Goal: Use online tool/utility: Use online tool/utility

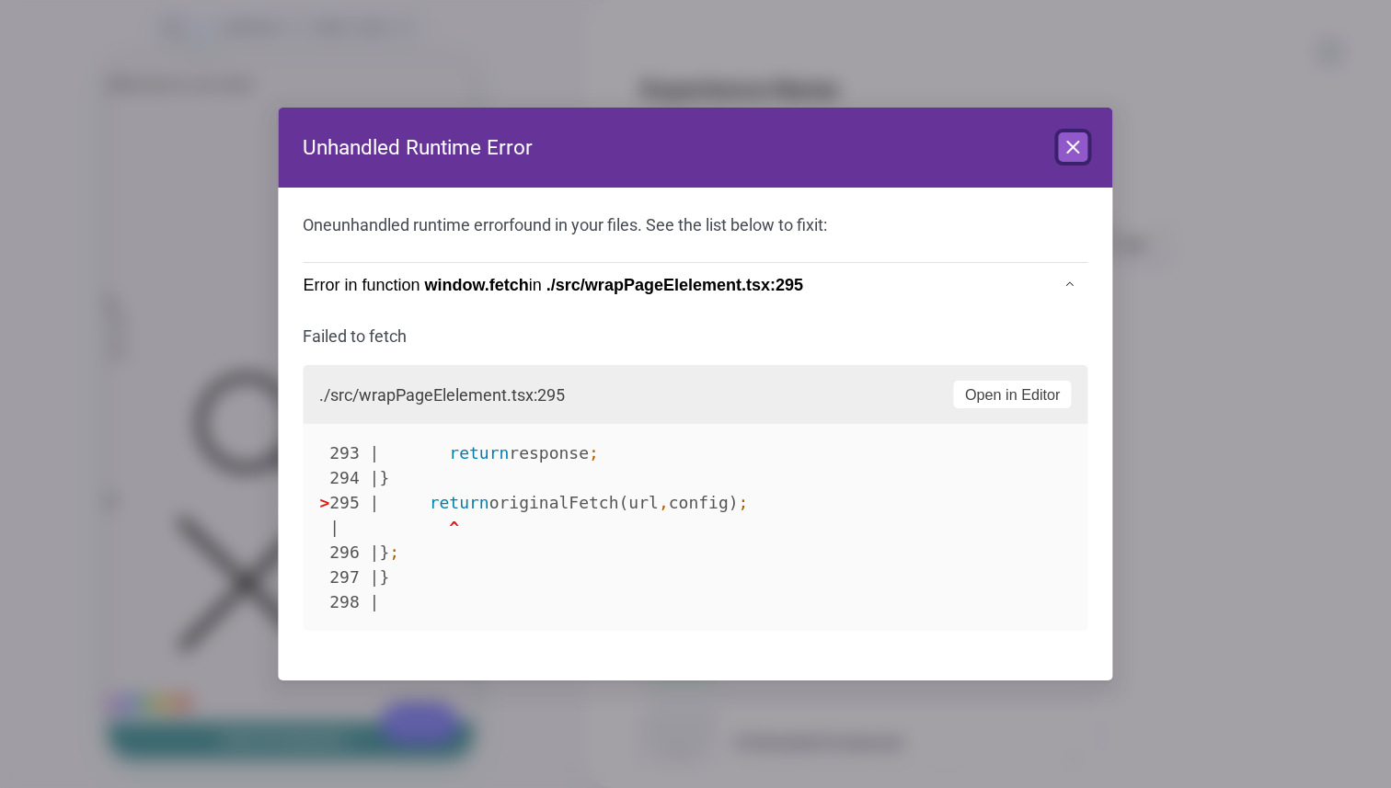
click at [1076, 152] on icon at bounding box center [1074, 147] width 22 height 22
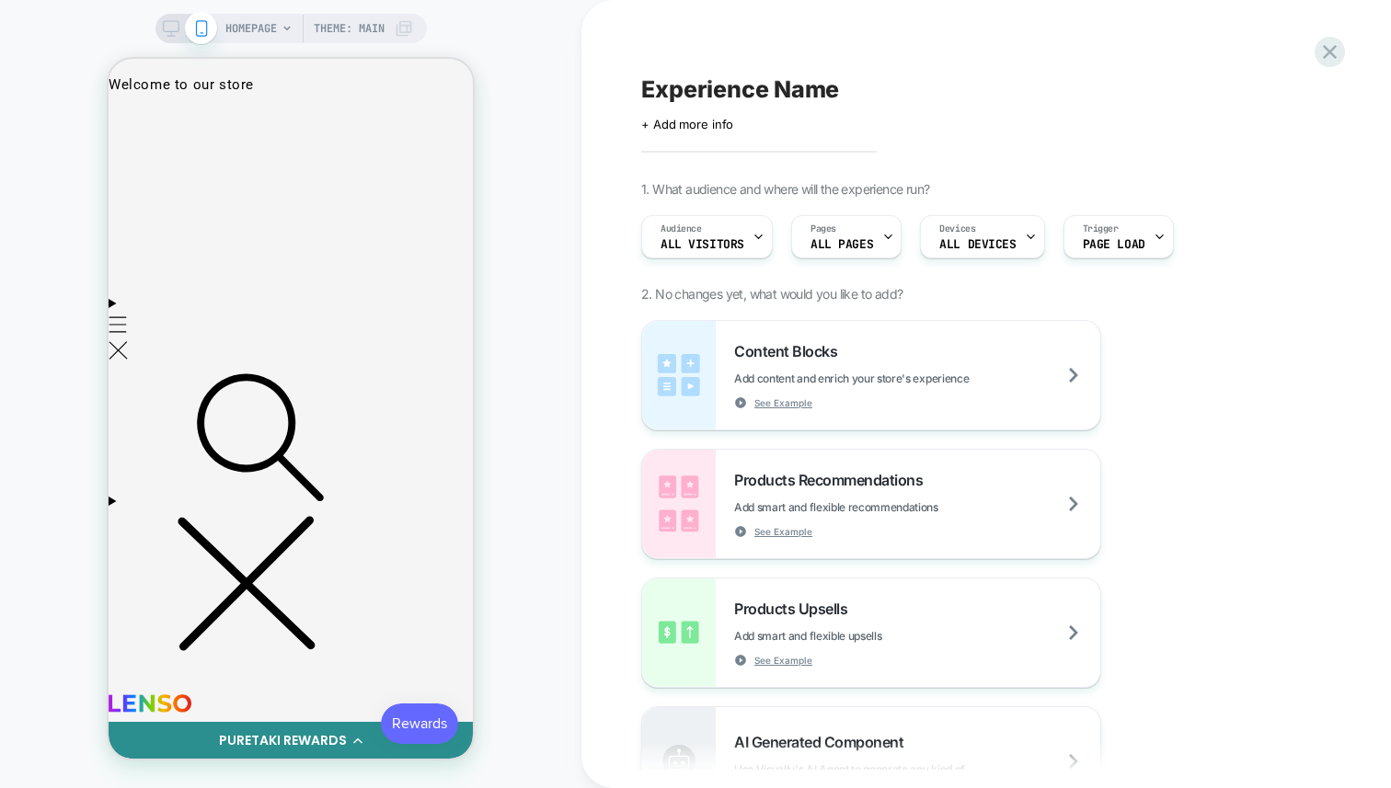
click at [565, 351] on div "HOMEPAGE Theme: MAIN" at bounding box center [290, 394] width 581 height 752
click at [552, 286] on div "HOMEPAGE Theme: MAIN" at bounding box center [290, 394] width 581 height 752
click at [561, 245] on div "HOMEPAGE Theme: MAIN" at bounding box center [290, 394] width 581 height 752
click at [1216, 433] on div "Content Blocks Add content and enrich your store's experience See Example Produ…" at bounding box center [977, 633] width 672 height 626
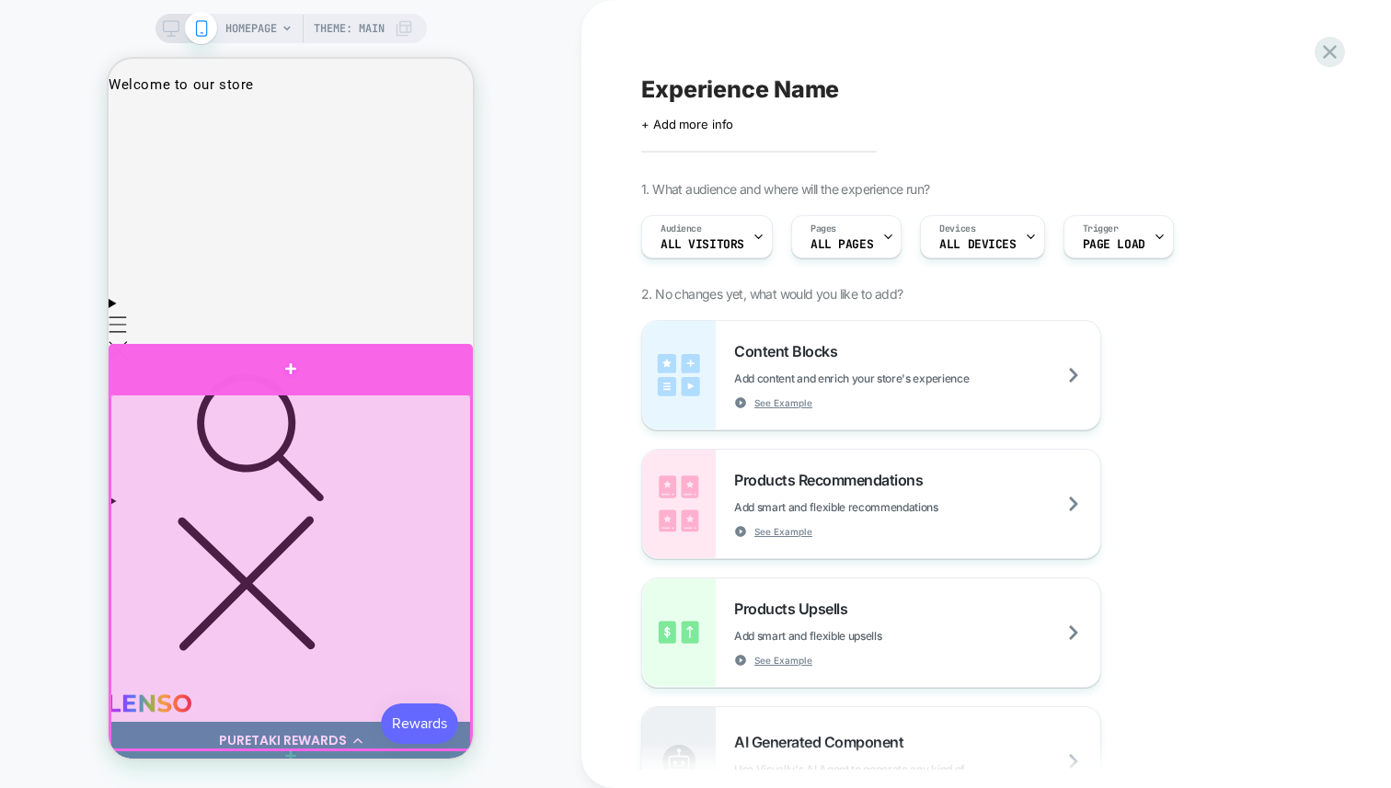
click at [329, 374] on div at bounding box center [291, 369] width 364 height 50
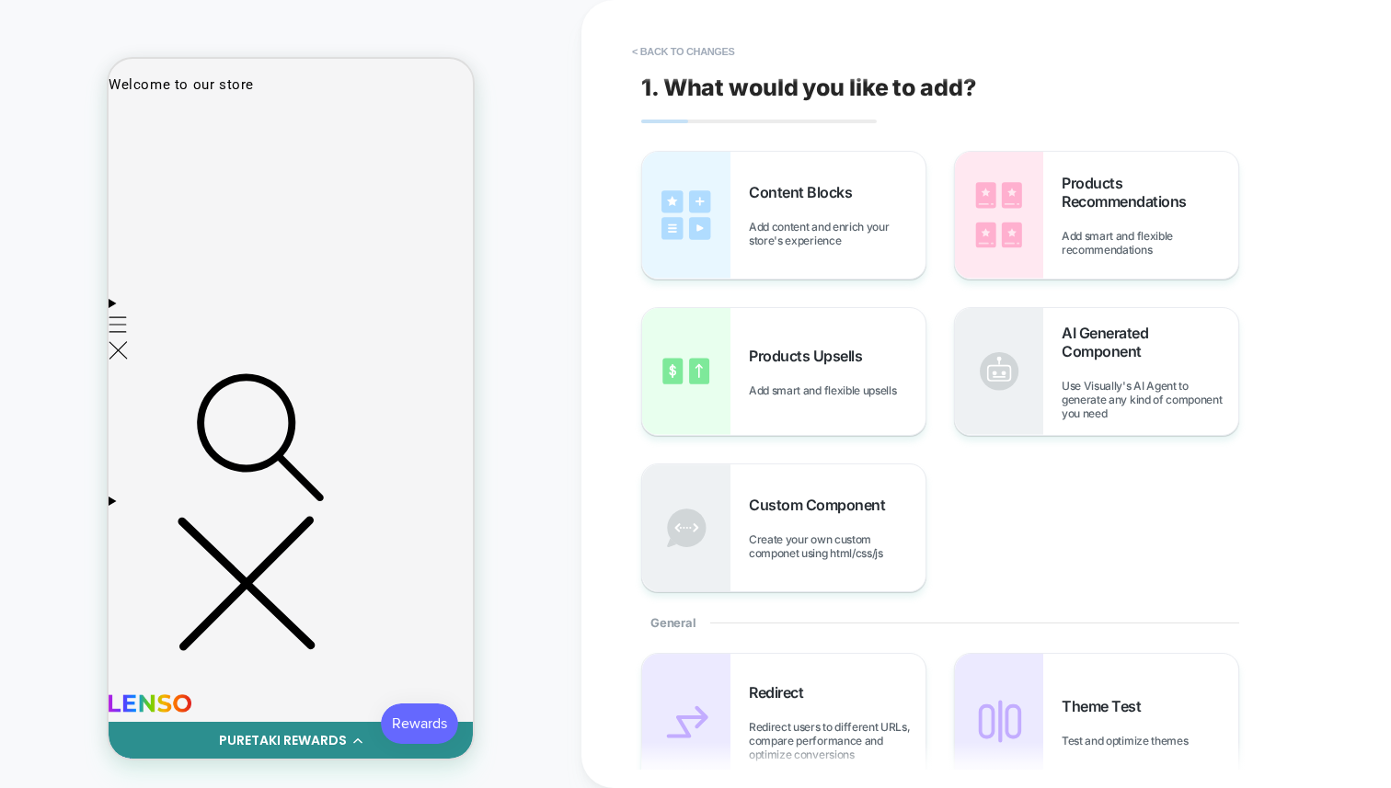
scroll to position [8, 0]
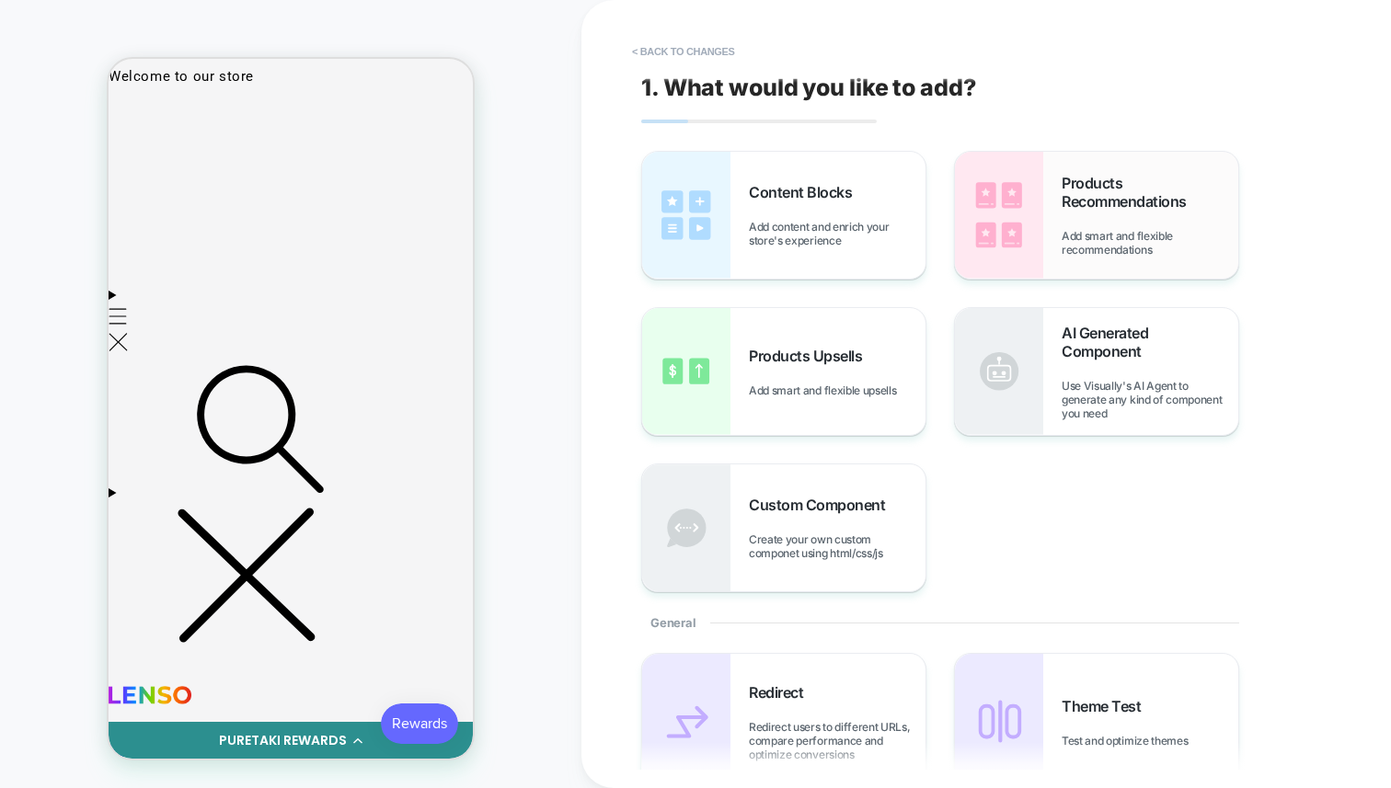
click at [1207, 252] on span "Add smart and flexible recommendations" at bounding box center [1150, 243] width 177 height 28
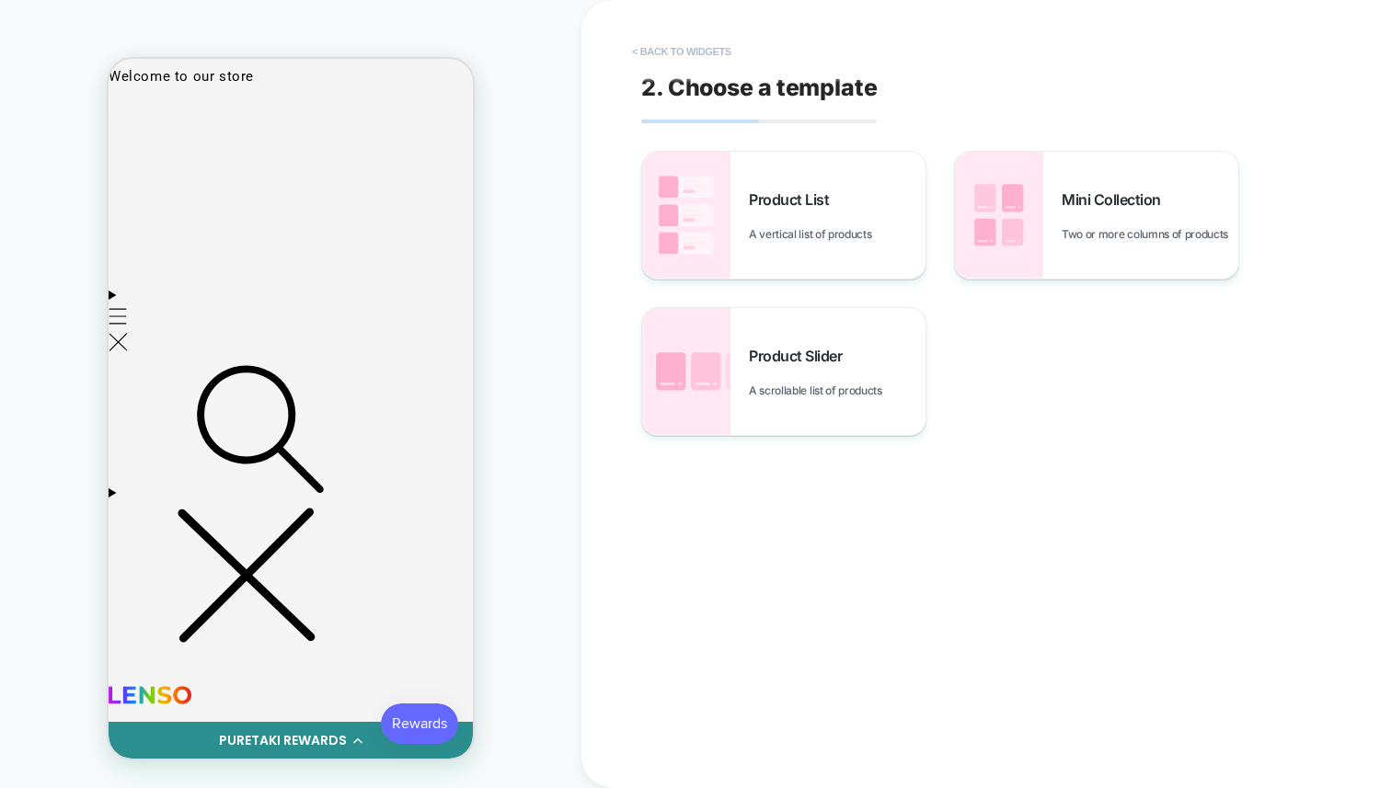
click at [640, 57] on button "< Back to widgets" at bounding box center [682, 51] width 118 height 29
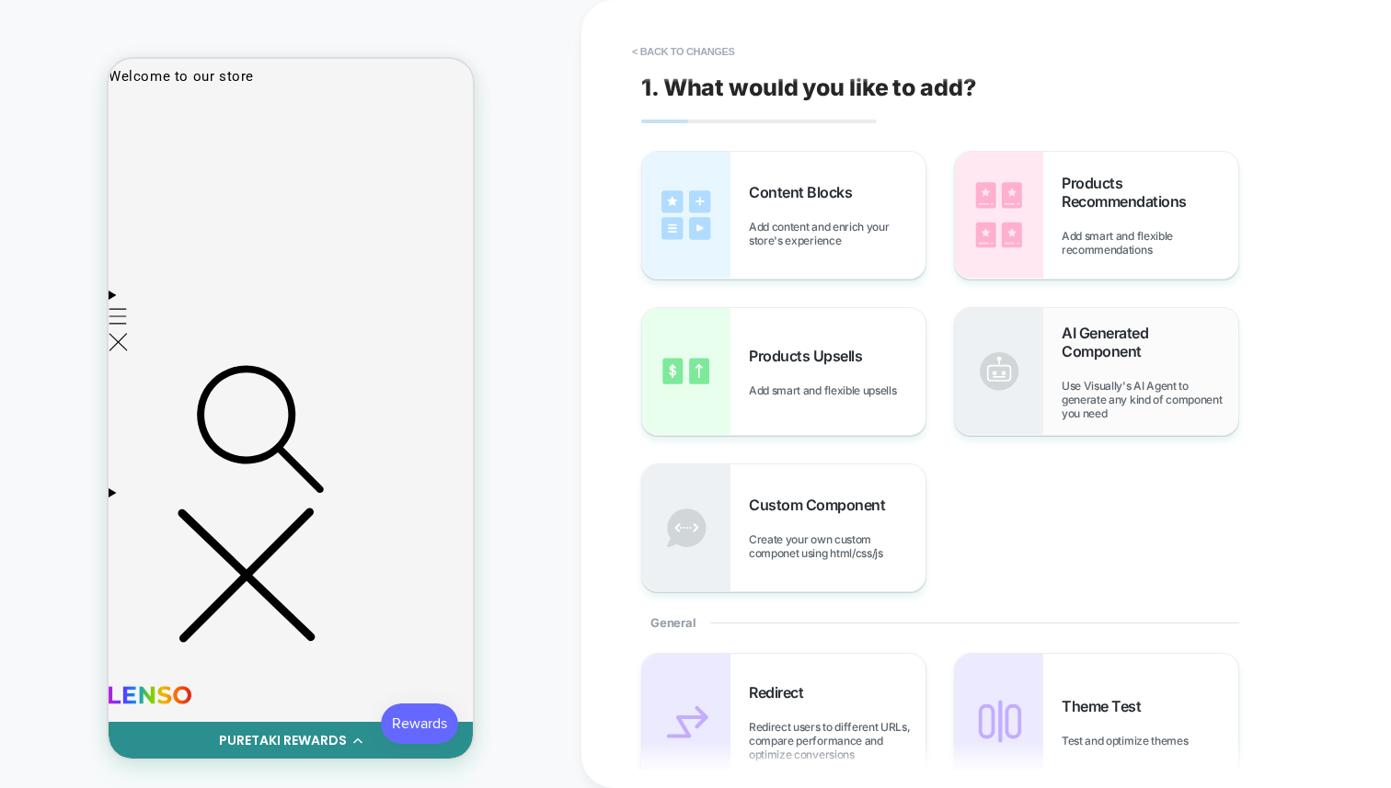
click at [1004, 381] on img at bounding box center [999, 371] width 88 height 127
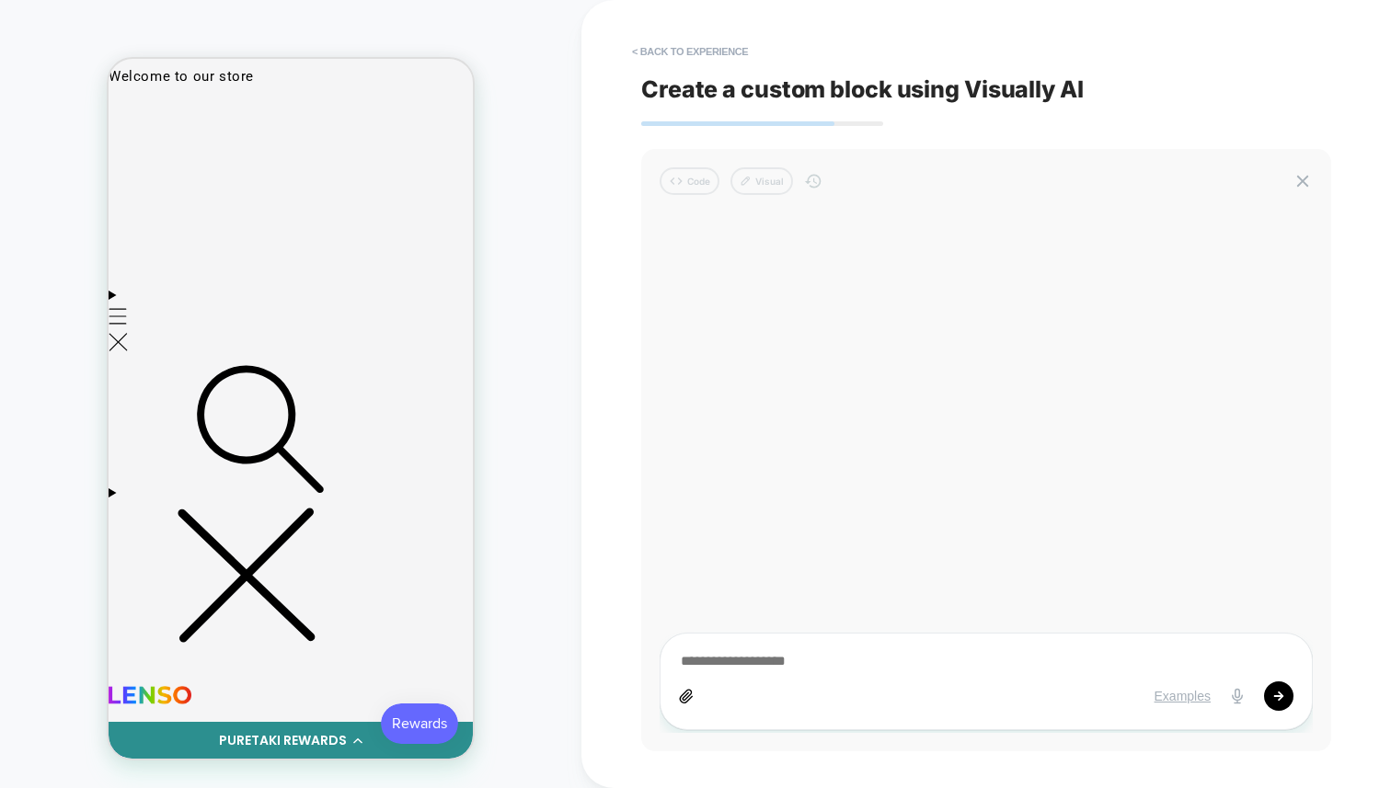
click at [831, 655] on textarea at bounding box center [986, 662] width 615 height 20
type textarea "*"
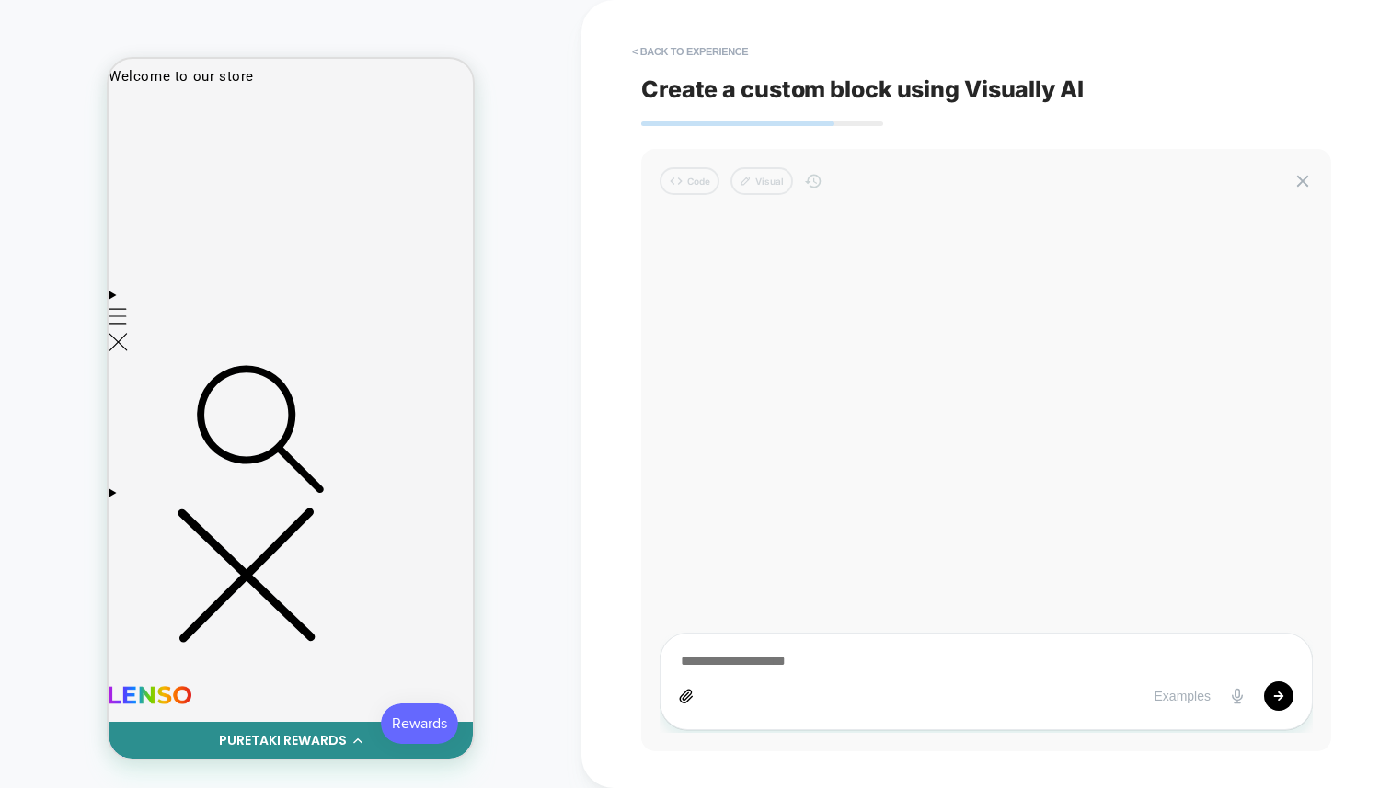
type textarea "*"
type textarea "**"
type textarea "*"
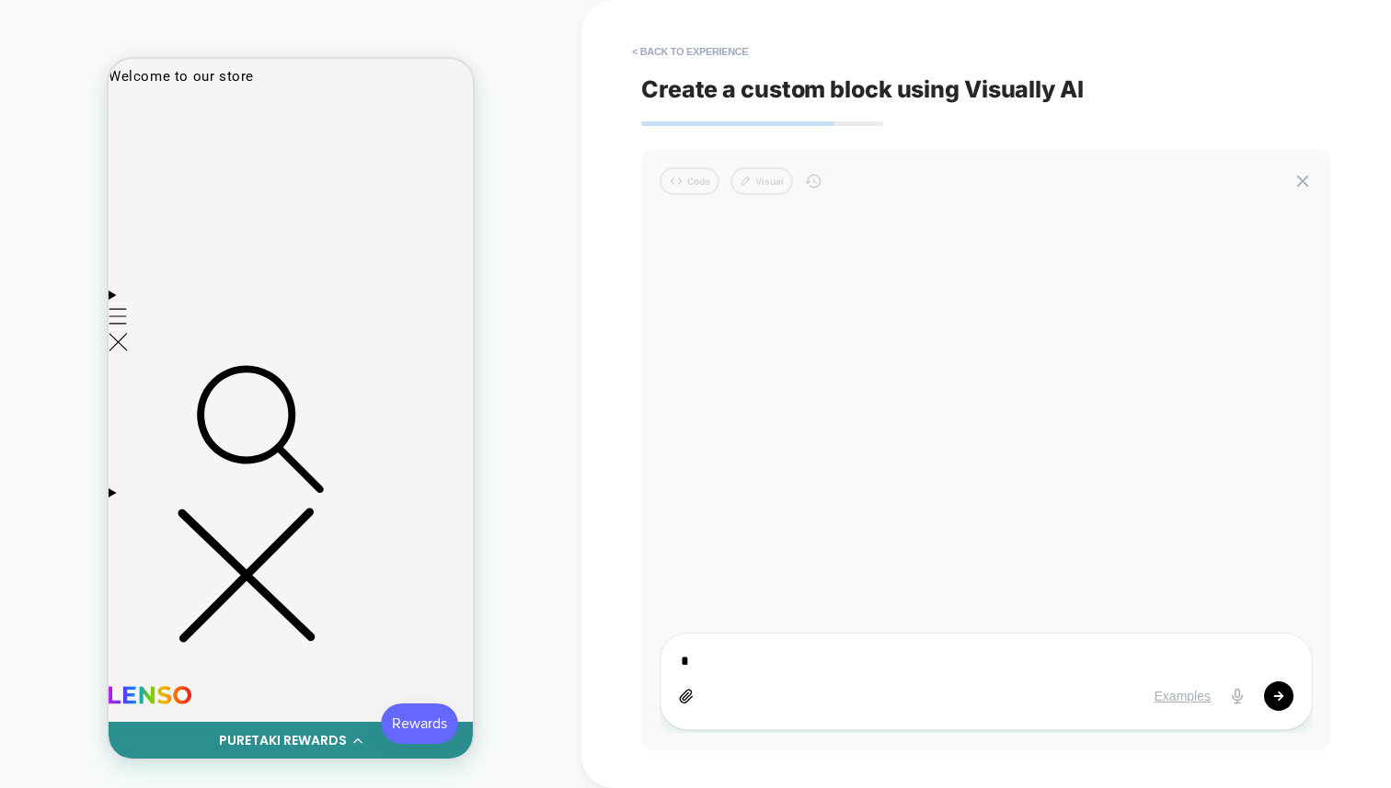
type textarea "*"
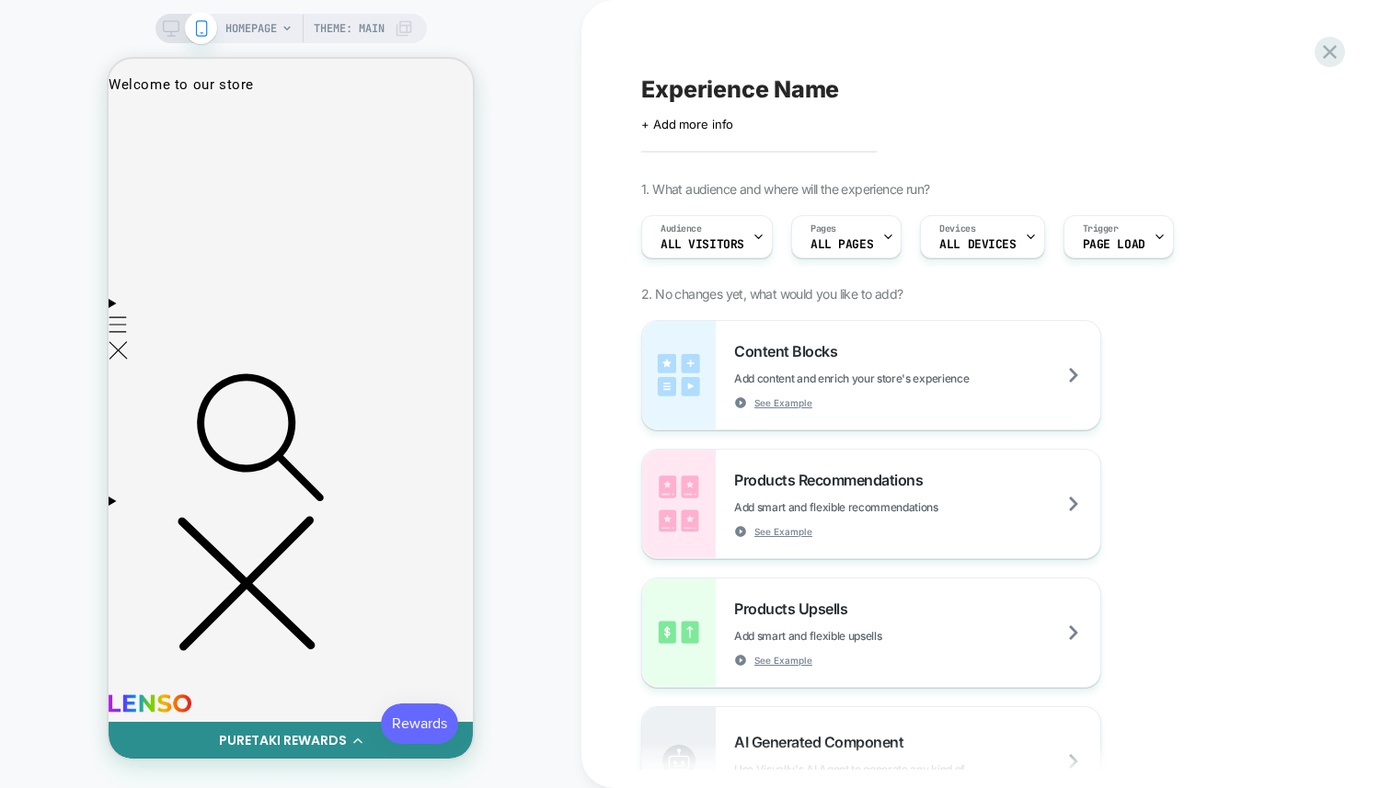
click at [490, 203] on div "HOMEPAGE Theme: MAIN" at bounding box center [290, 394] width 581 height 752
click at [551, 142] on div "HOMEPAGE Theme: MAIN" at bounding box center [290, 394] width 581 height 752
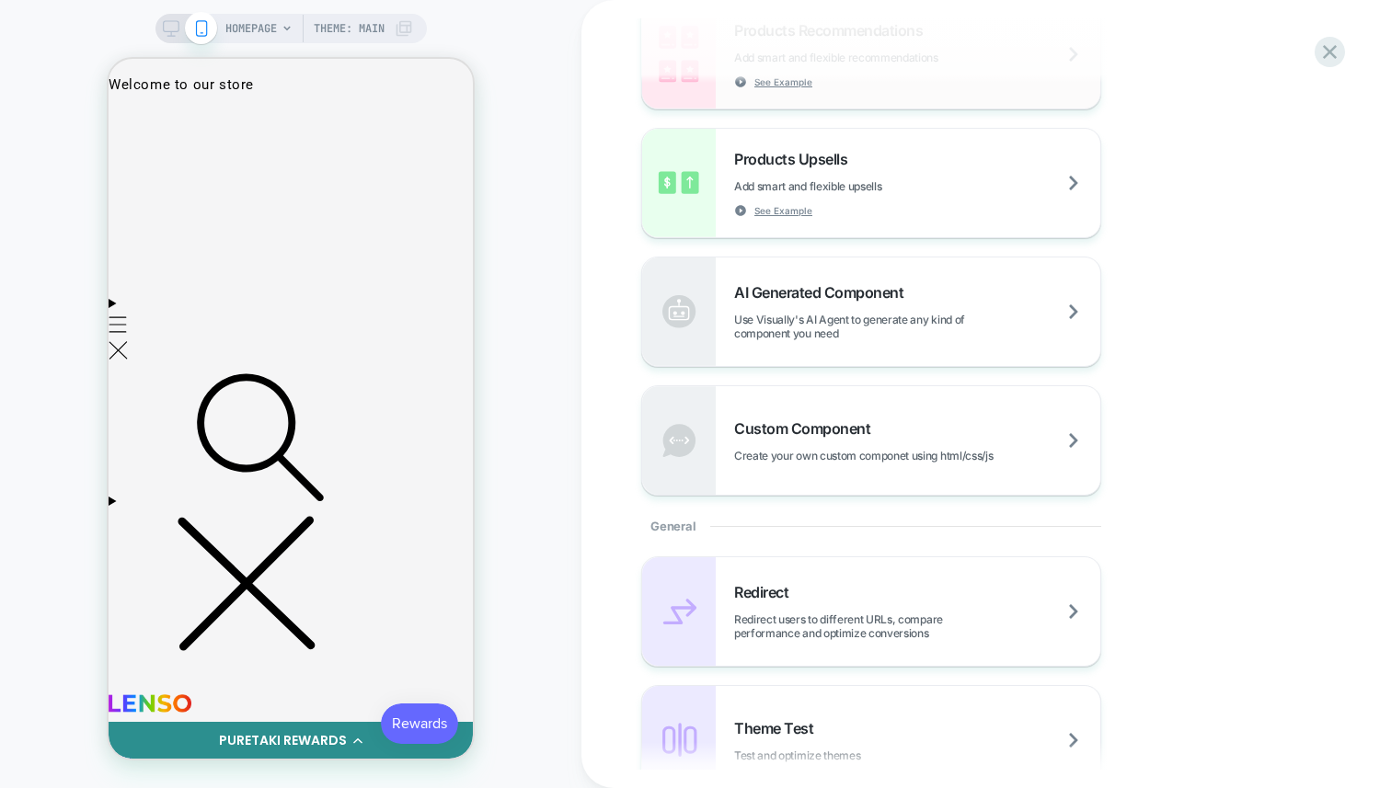
scroll to position [649, 0]
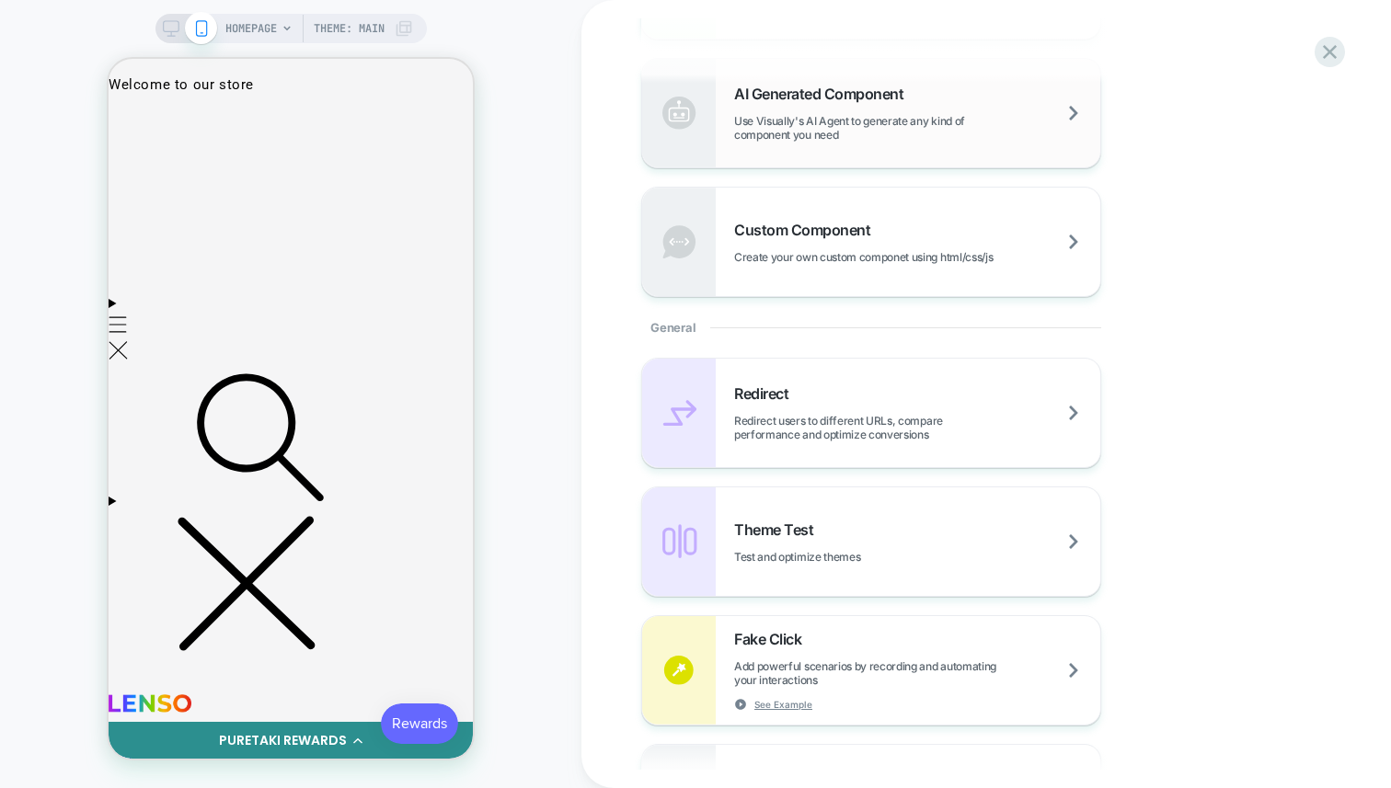
click at [811, 102] on div "AI Generated Component Use Visually's AI Agent to generate any kind of componen…" at bounding box center [917, 113] width 366 height 57
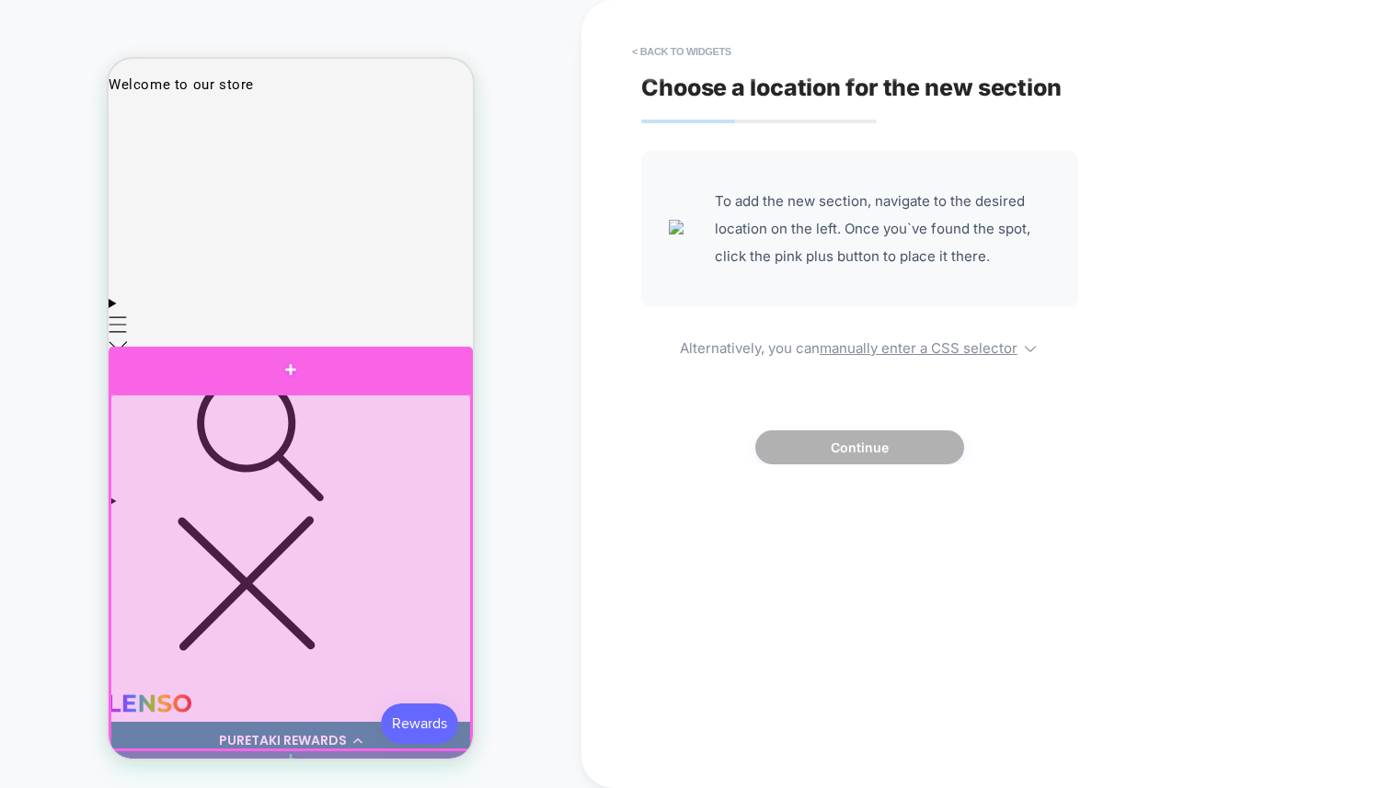
click at [316, 381] on div at bounding box center [291, 370] width 364 height 47
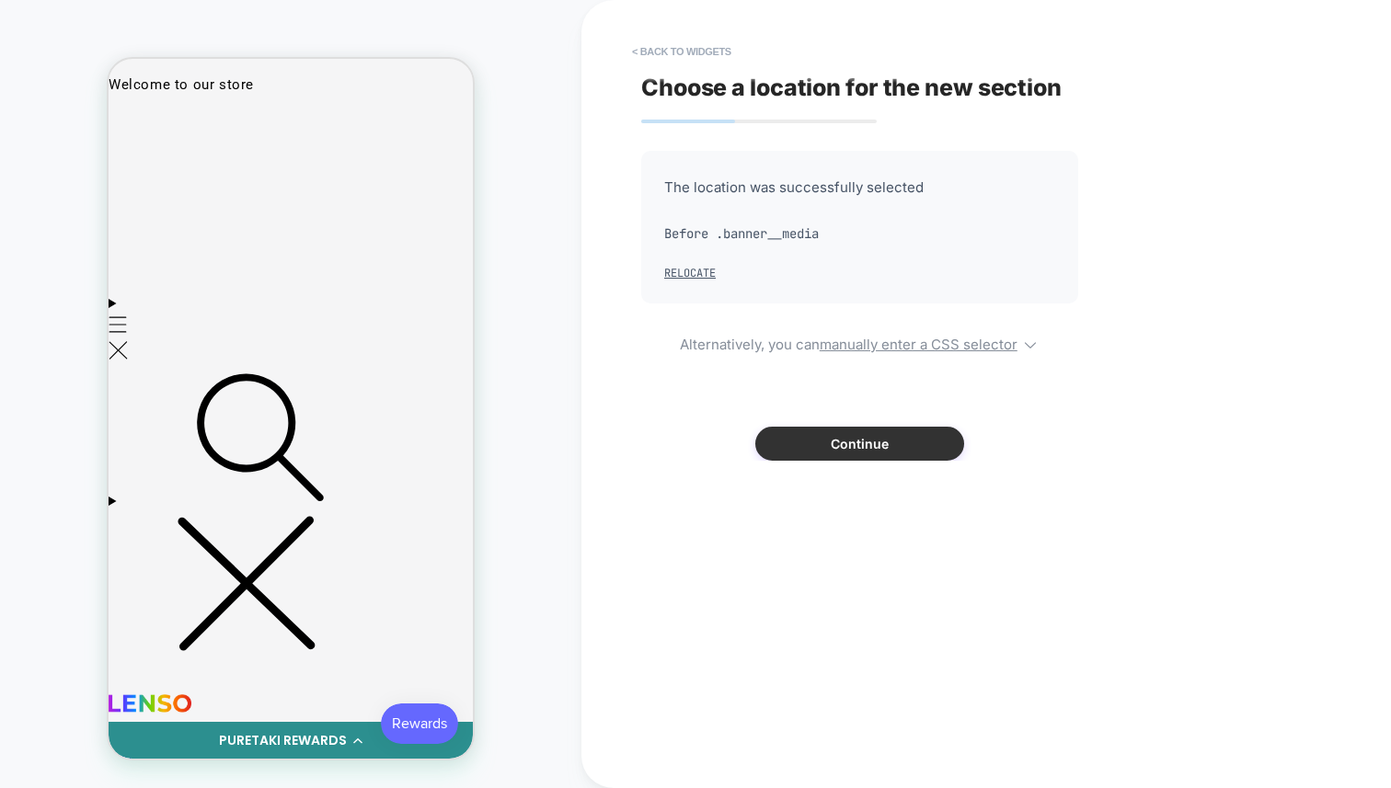
scroll to position [9, 0]
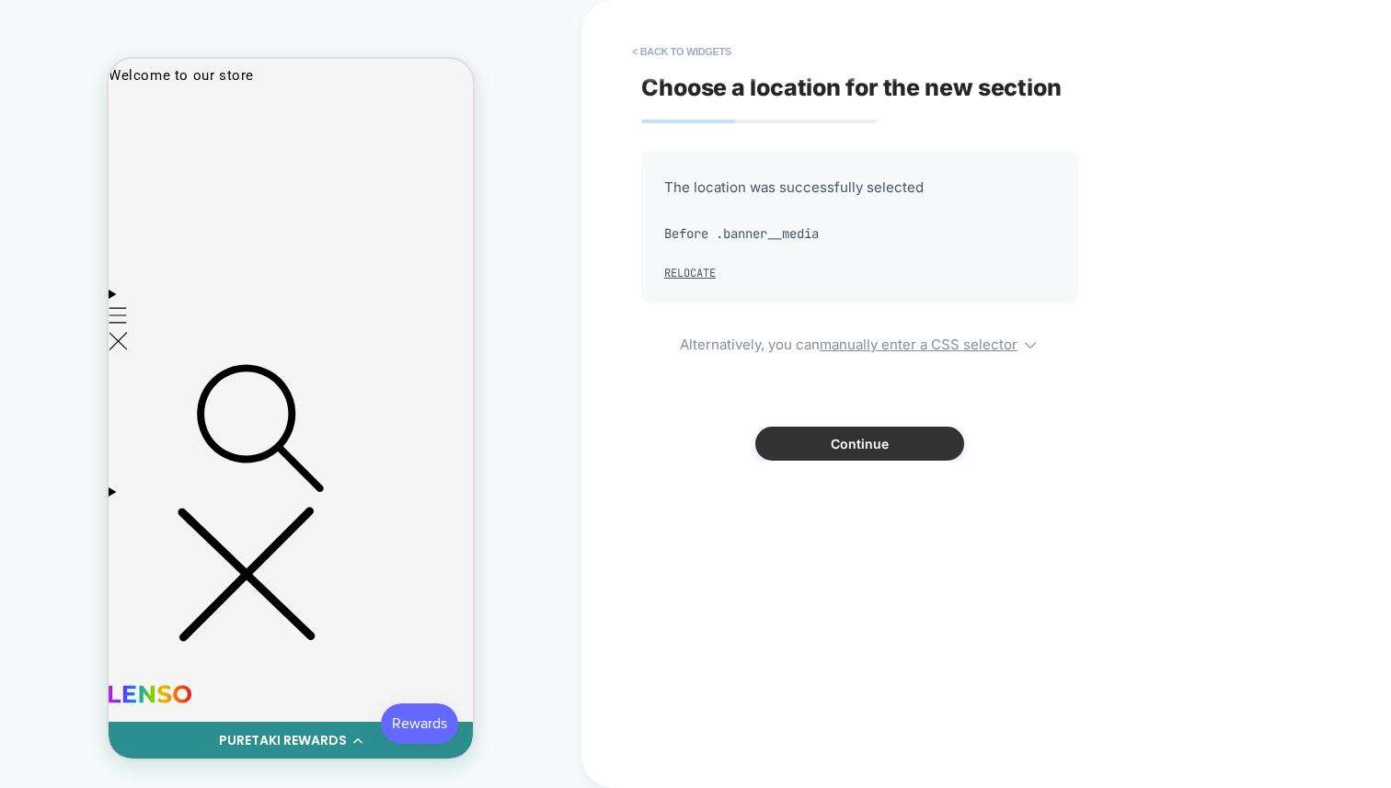
click at [869, 453] on button "Continue" at bounding box center [859, 444] width 209 height 34
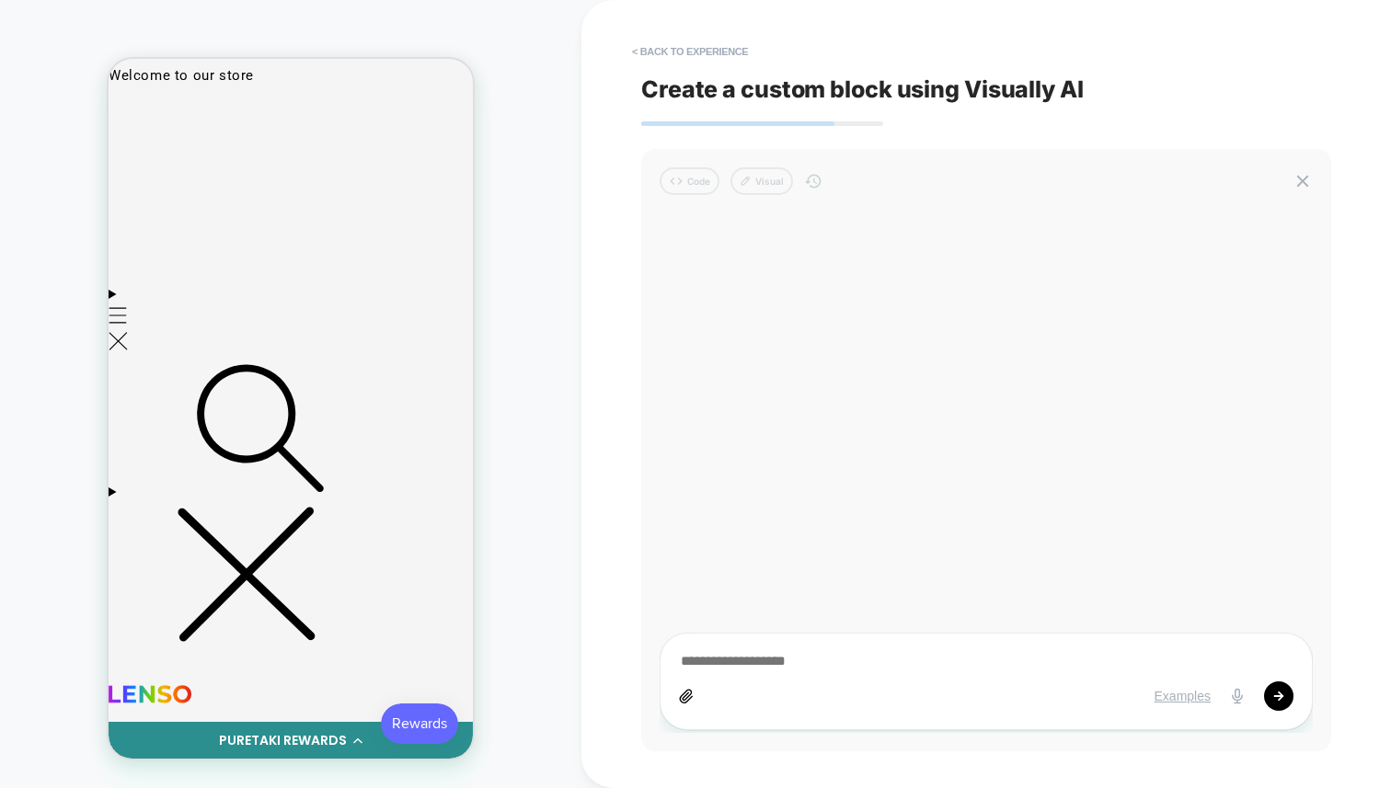
click at [739, 667] on textarea at bounding box center [986, 662] width 615 height 20
type textarea "*"
type textarea "**"
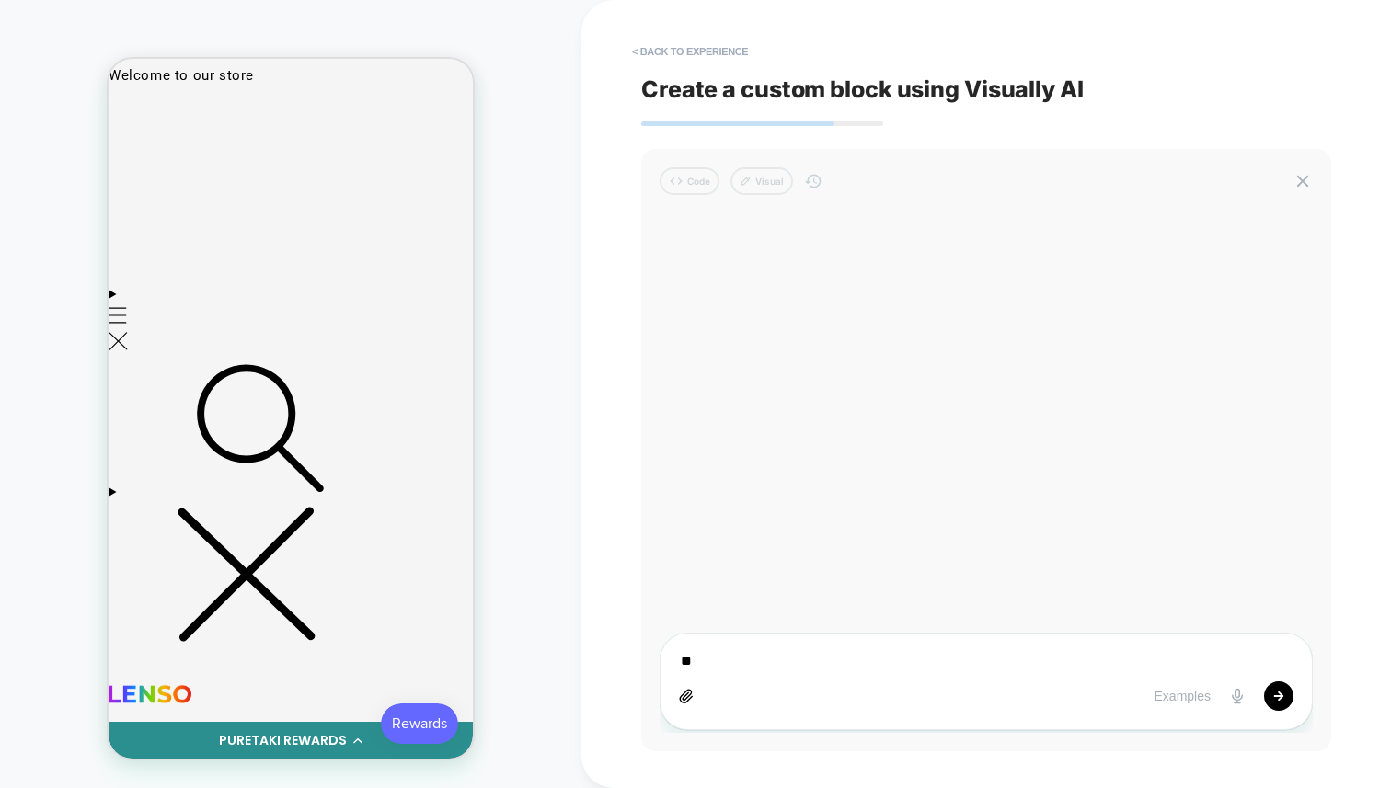
type textarea "*"
type textarea "***"
type textarea "*"
type textarea "****"
type textarea "*"
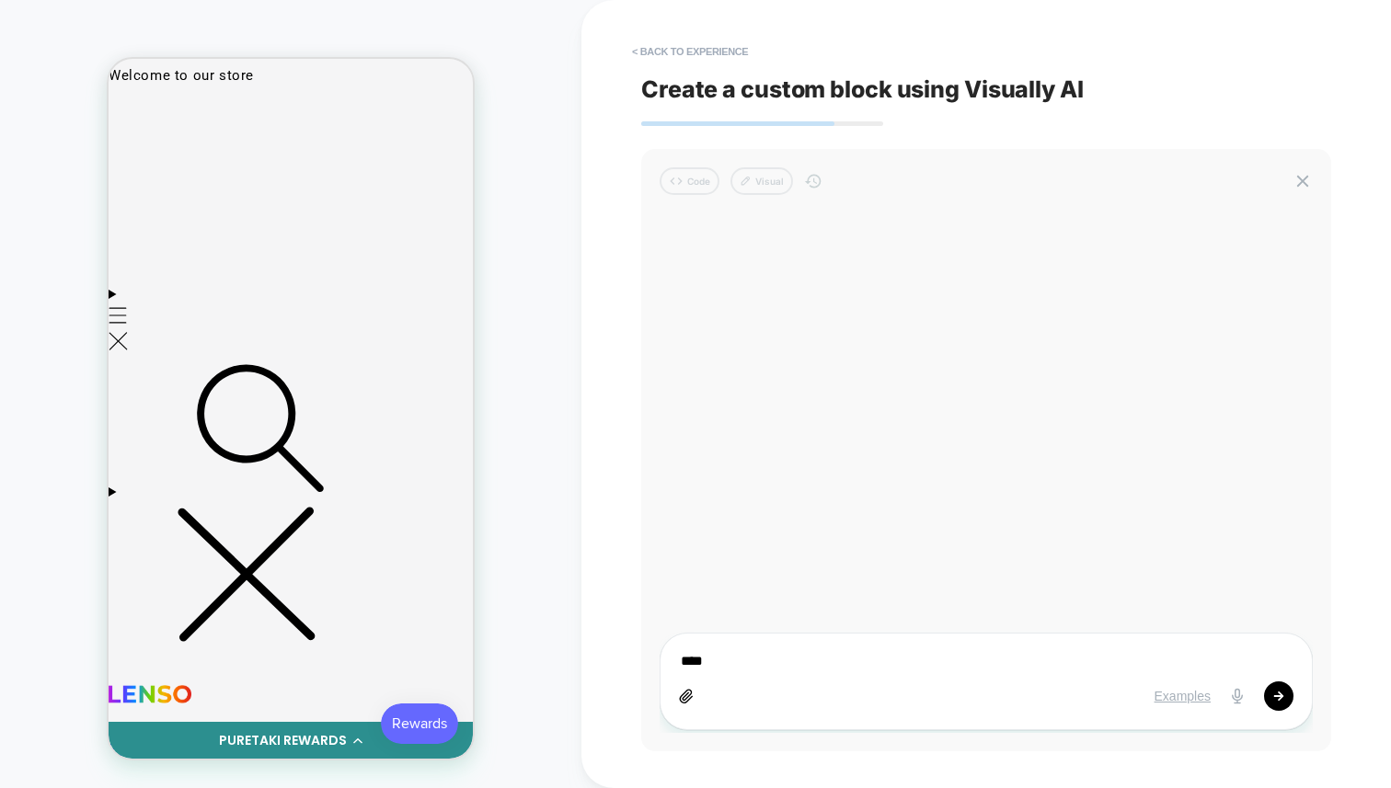
type textarea "*****"
type textarea "*"
click at [1254, 91] on span "Create a custom block using Visually AI" at bounding box center [986, 89] width 690 height 28
click at [1071, 268] on div "hello Visually 16:13 on Sep 03, 2025" at bounding box center [986, 473] width 653 height 520
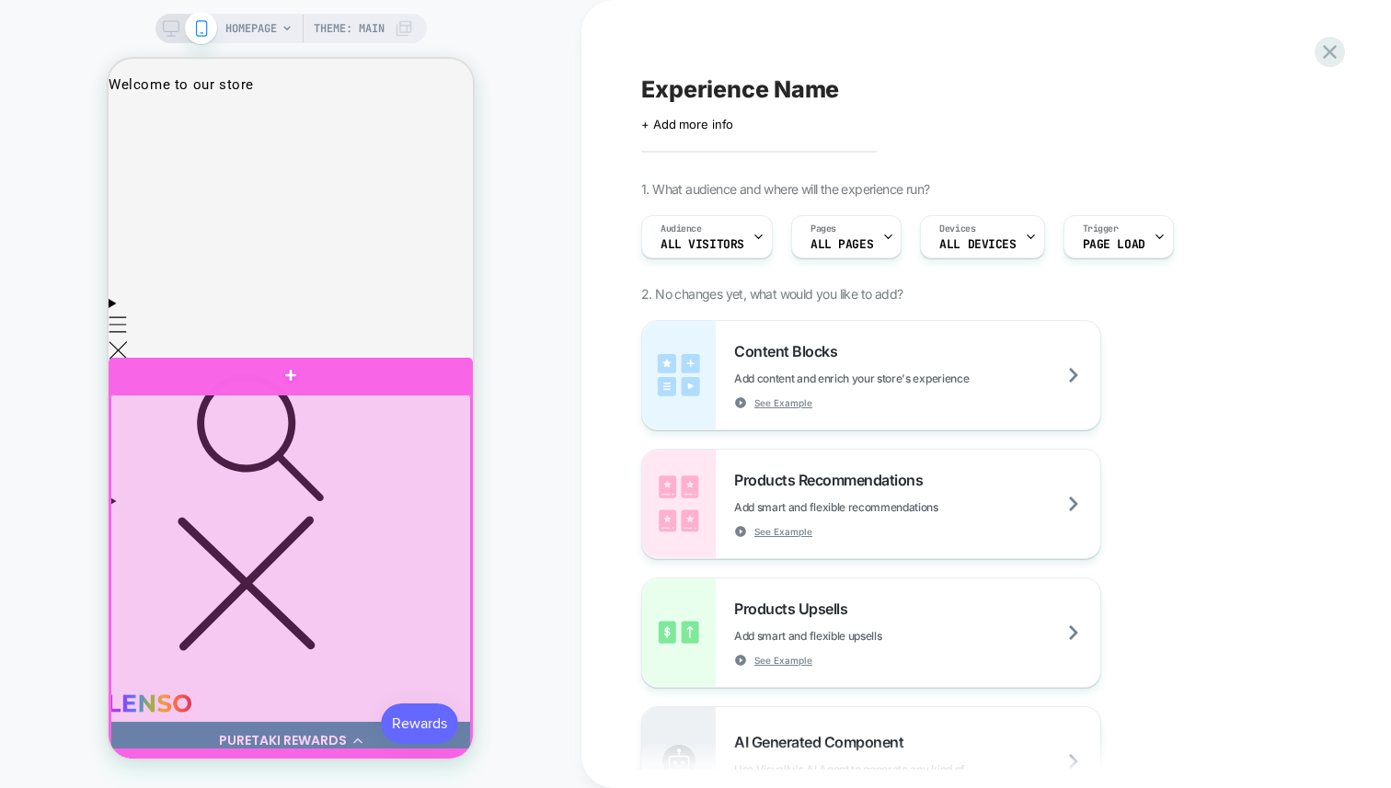
click at [212, 403] on div at bounding box center [290, 572] width 361 height 355
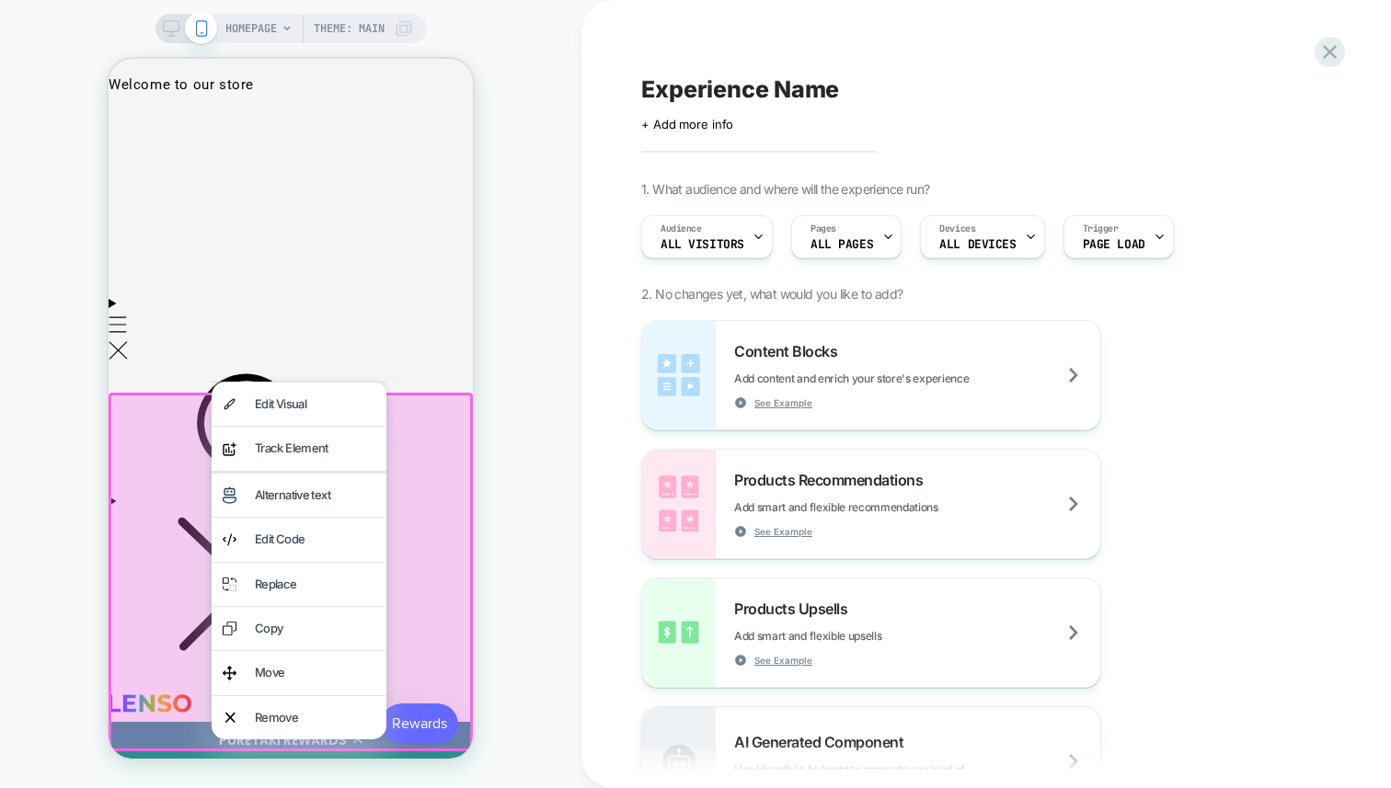
click at [183, 402] on div at bounding box center [291, 572] width 364 height 359
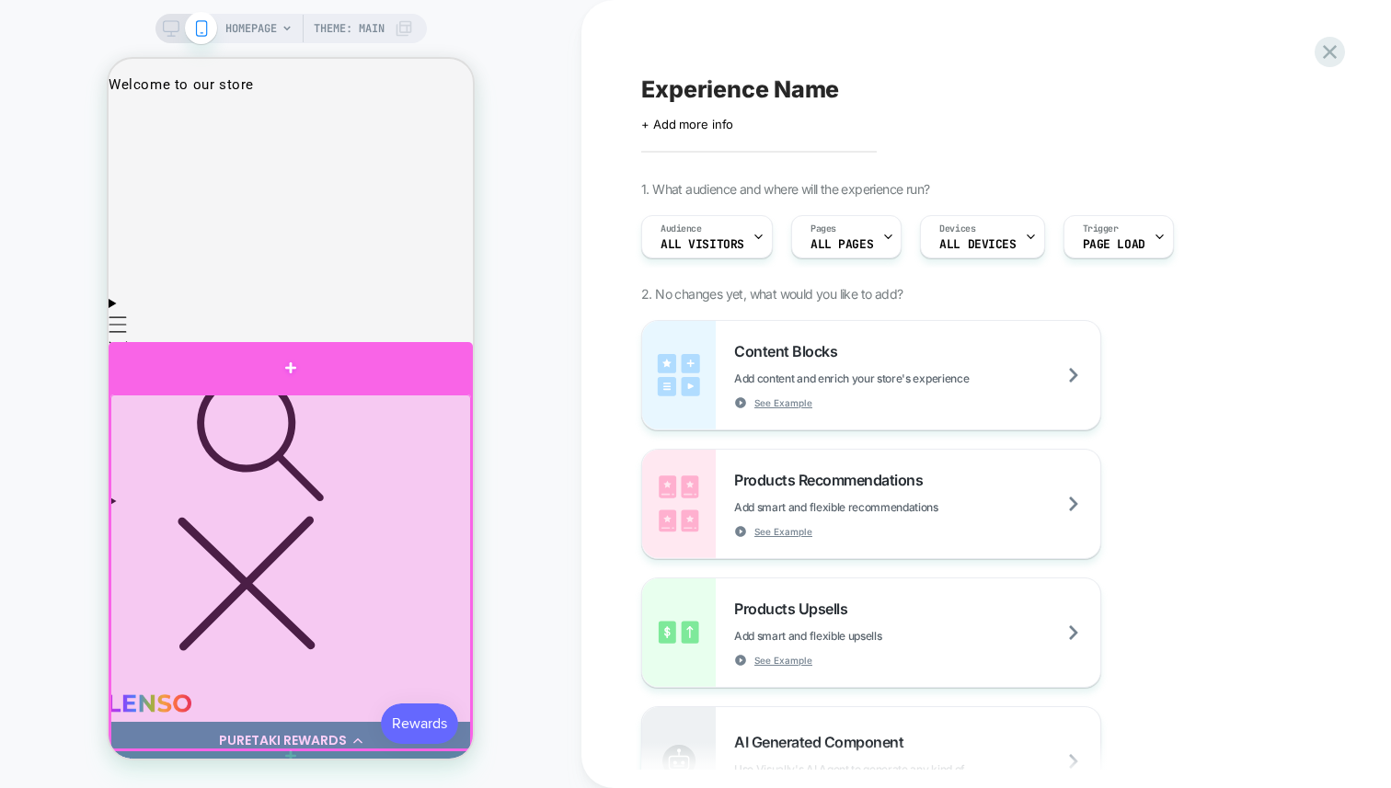
click at [277, 390] on div at bounding box center [291, 367] width 364 height 51
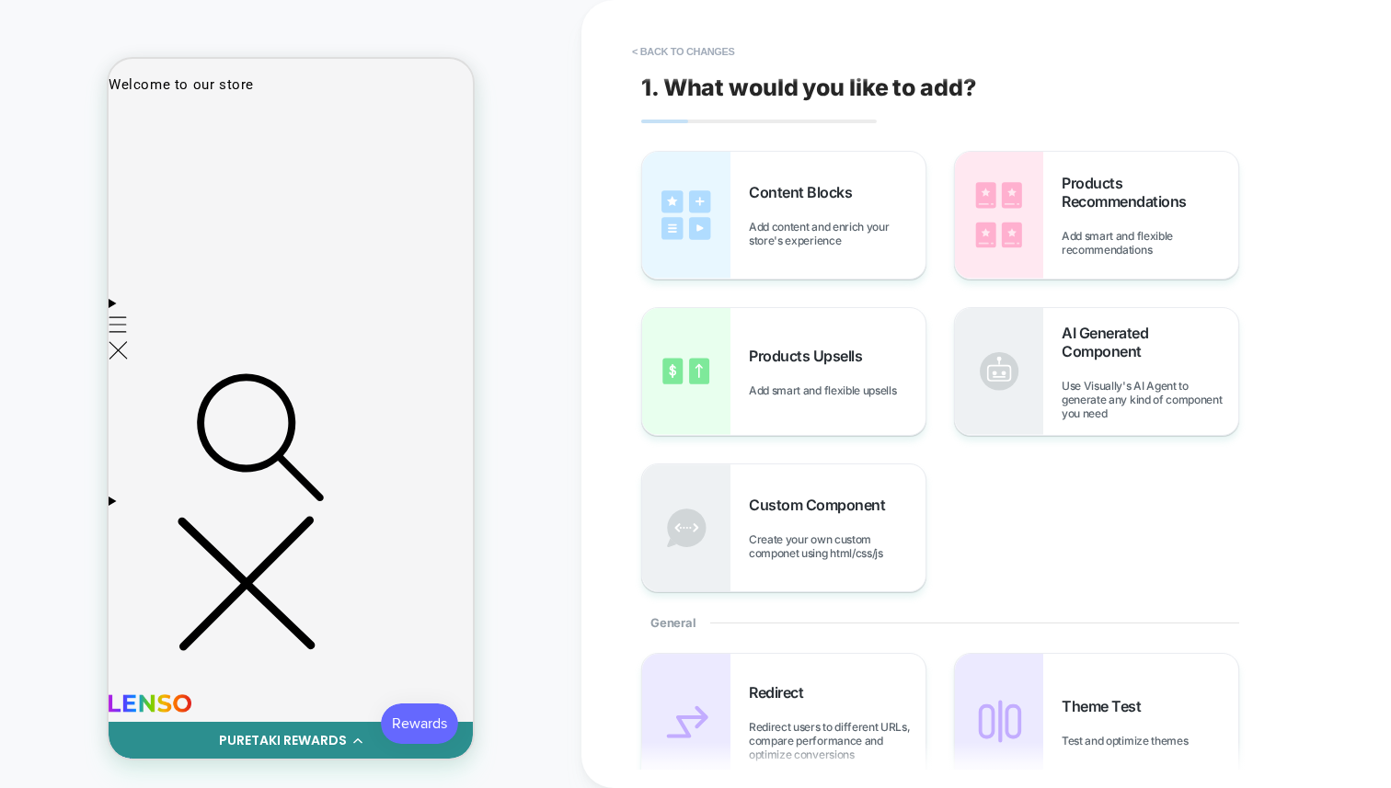
scroll to position [8, 0]
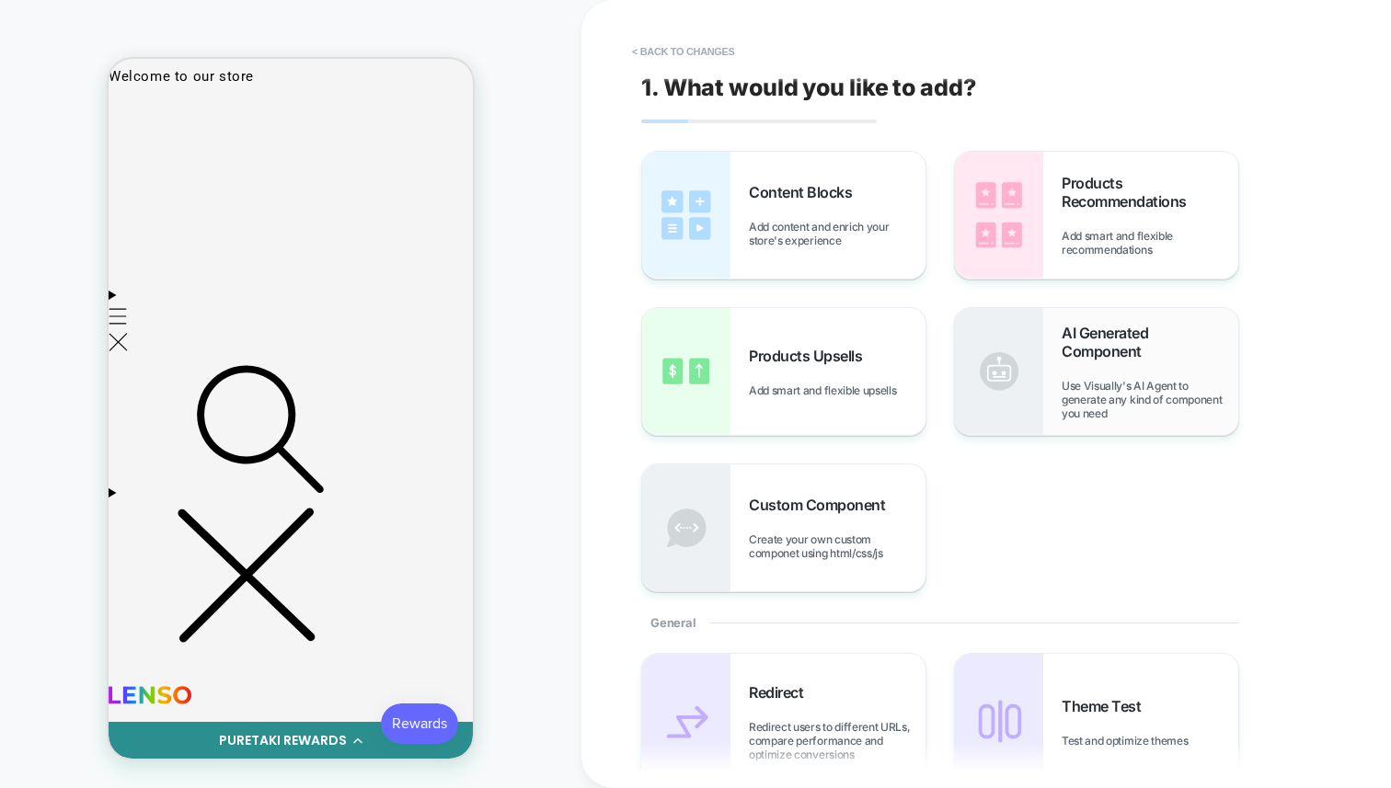
click at [1122, 383] on span "Use Visually's AI Agent to generate any kind of component you need" at bounding box center [1150, 399] width 177 height 41
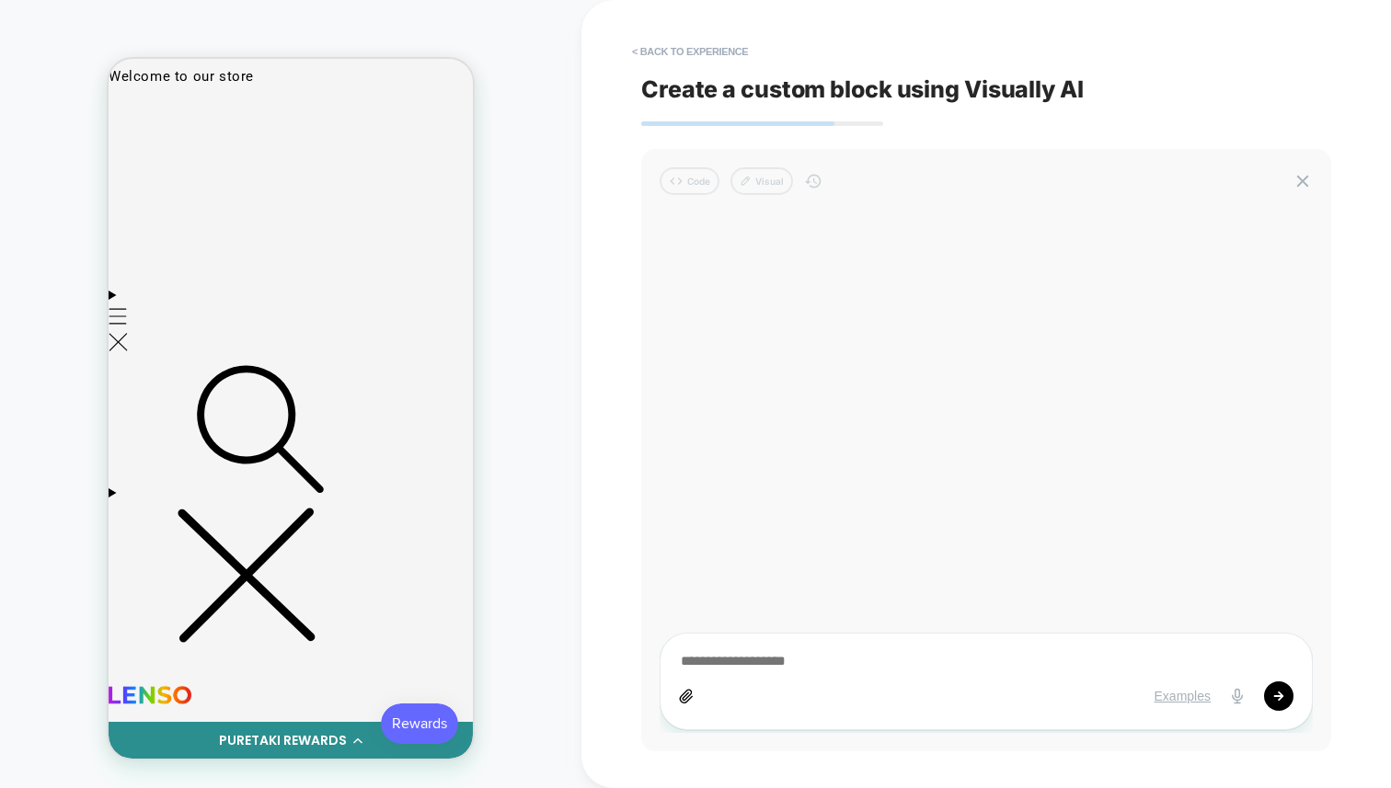
click at [811, 682] on div "Examples" at bounding box center [986, 696] width 615 height 29
click at [803, 673] on div "Examples" at bounding box center [986, 682] width 653 height 98
click at [779, 662] on textarea at bounding box center [986, 662] width 615 height 20
type textarea "*"
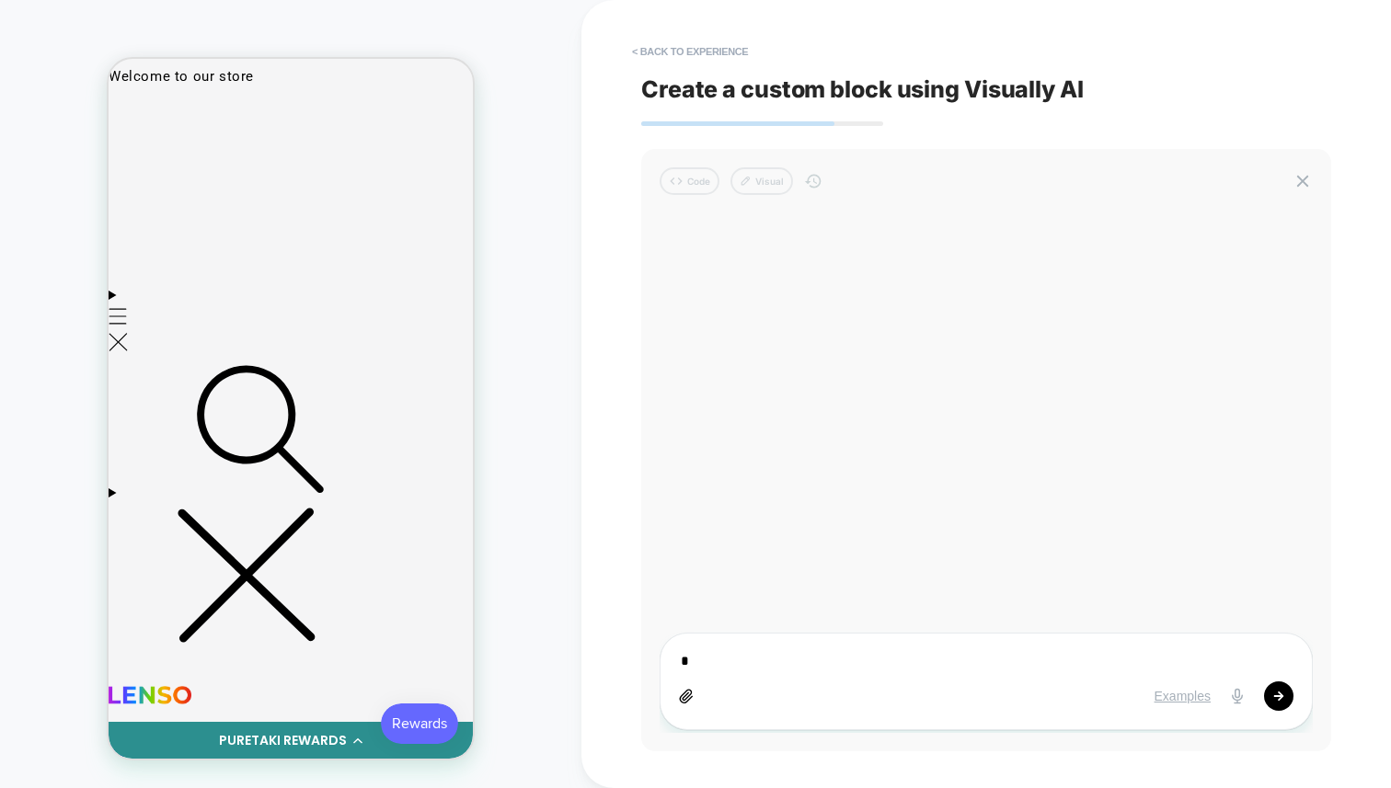
type textarea "*"
type textarea "**"
type textarea "*"
type textarea "***"
type textarea "*"
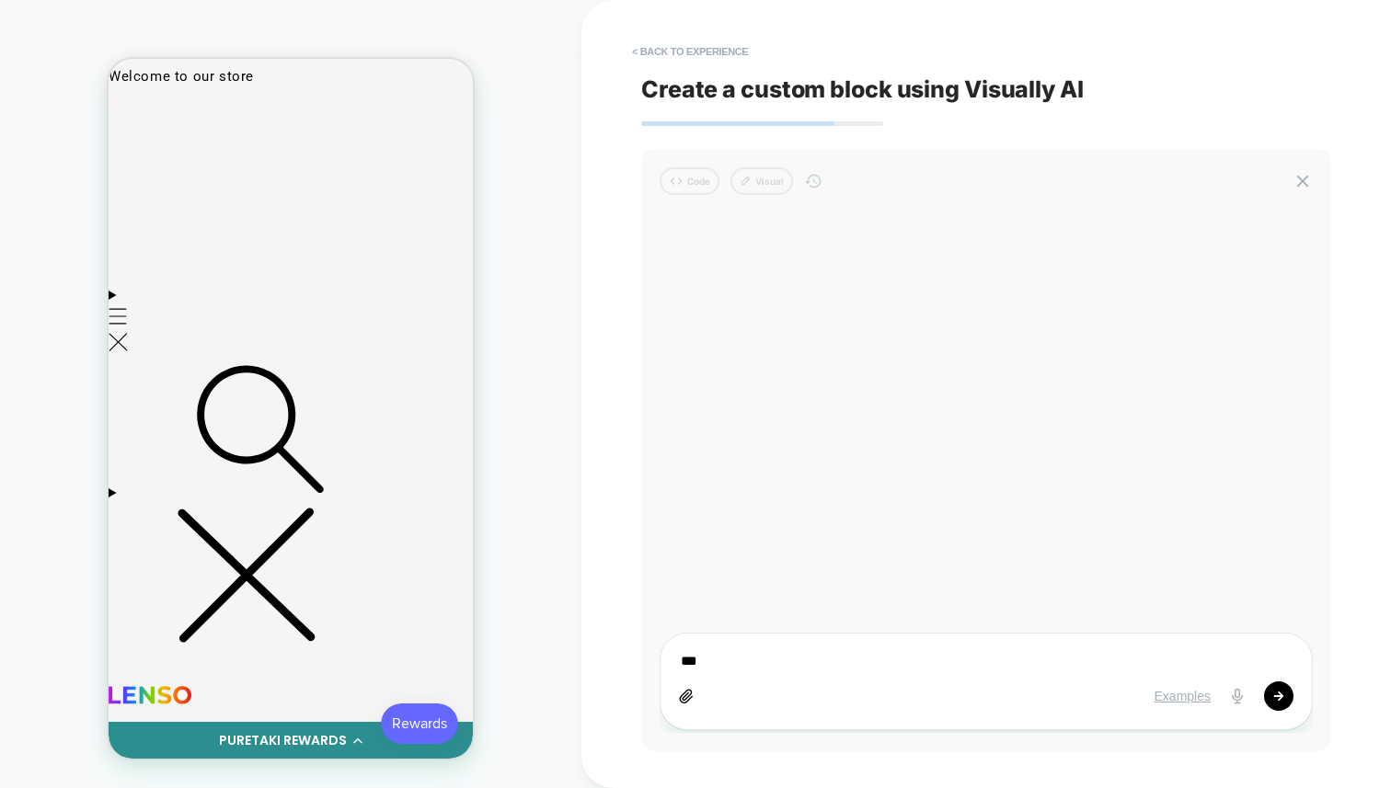
type textarea "****"
type textarea "*"
type textarea "*****"
type textarea "*"
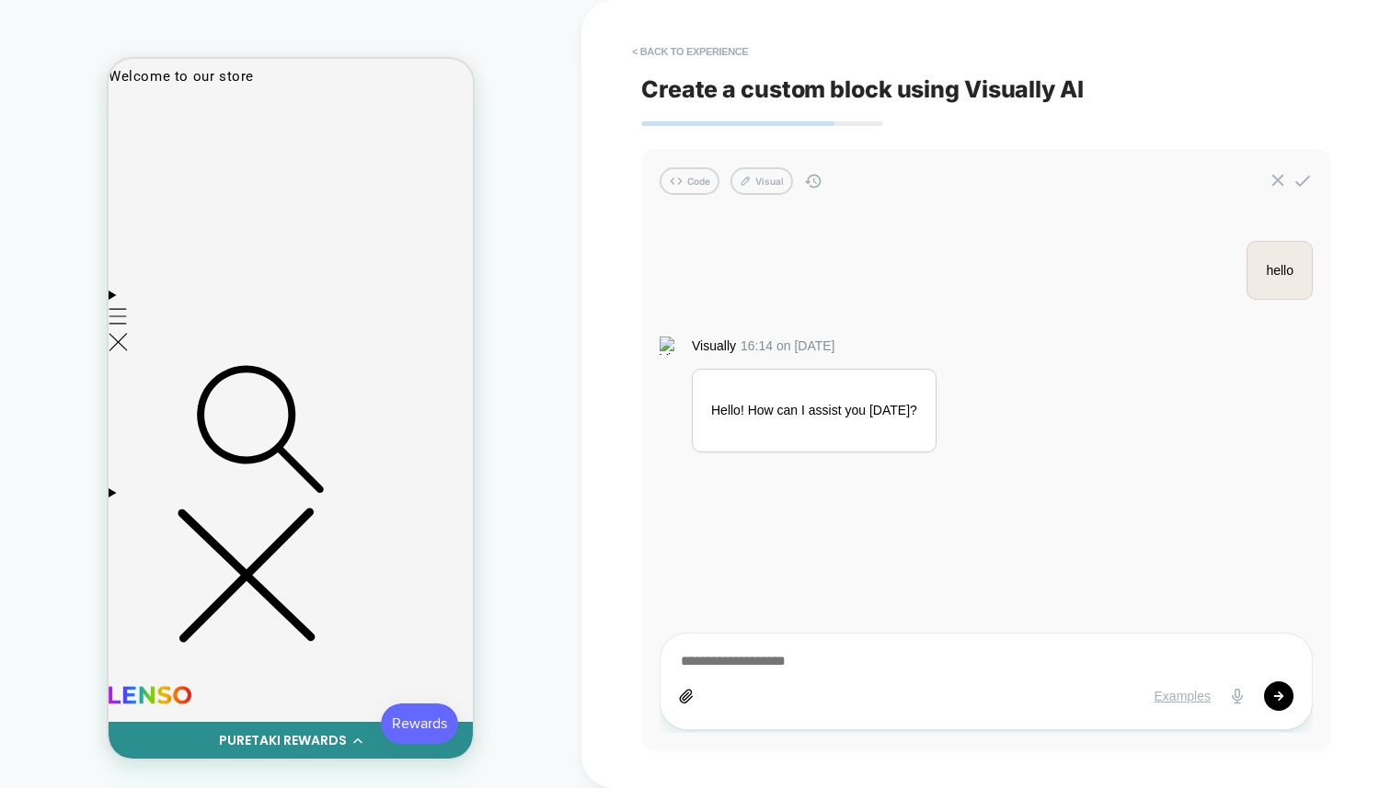
click at [564, 201] on div "HOMEPAGE Theme: MAIN" at bounding box center [290, 394] width 581 height 752
click at [776, 337] on div "hello Visually 16:14 on [DATE] Hello! How can I assist you [DATE]?" at bounding box center [986, 473] width 653 height 520
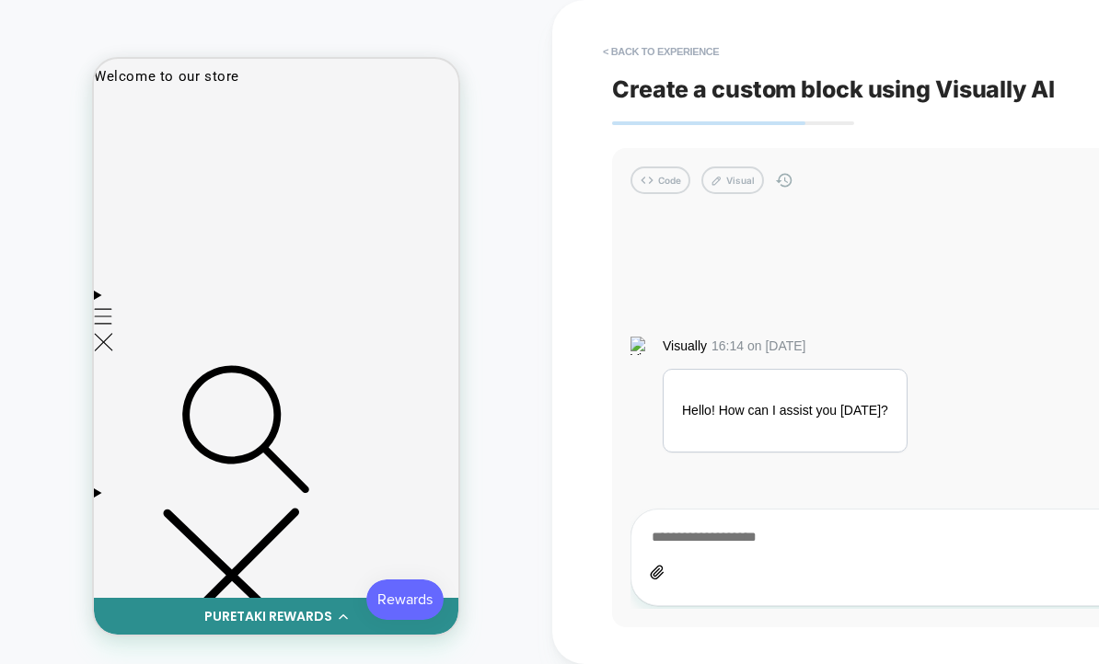
click at [956, 343] on div "Visually 16:14 on [DATE]" at bounding box center [954, 346] width 649 height 18
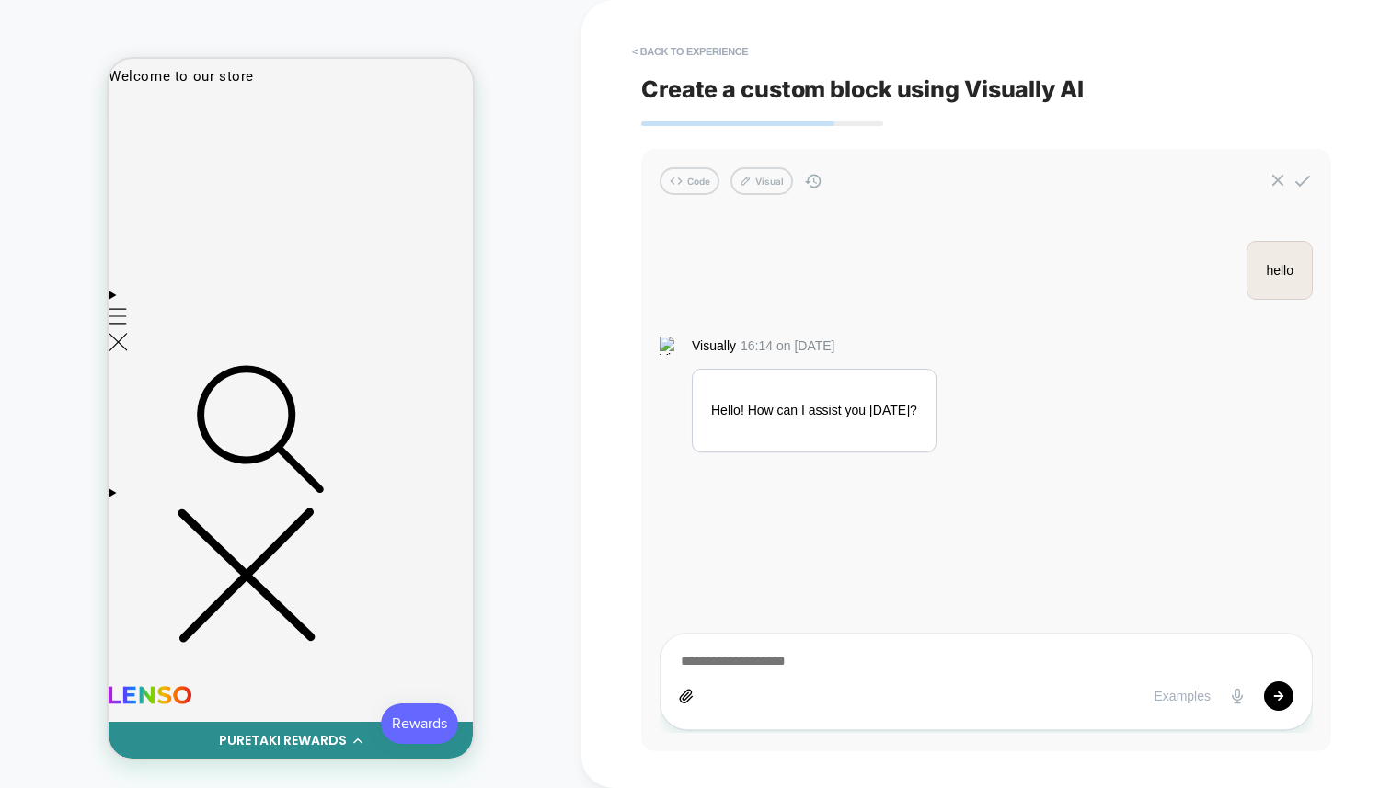
click at [613, 277] on div "< Back to experience Create a custom block using Visually AI Code Visual hello …" at bounding box center [986, 394] width 810 height 788
click at [671, 286] on div "hello Visually 16:14 on [DATE] Hello! How can I assist you [DATE]?" at bounding box center [986, 473] width 653 height 520
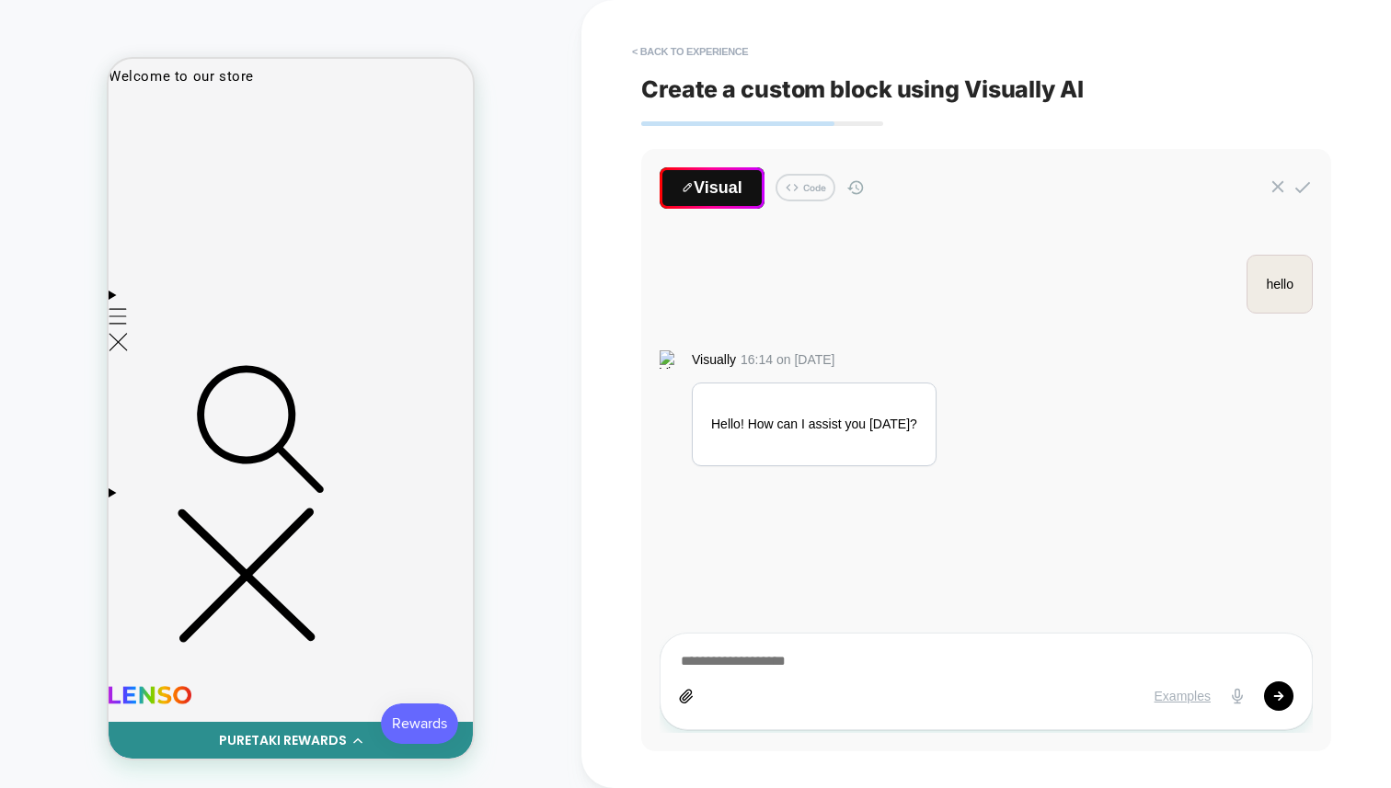
click at [685, 279] on div "hello Visually 16:14 on [DATE] Hello! How can I assist you [DATE]?" at bounding box center [986, 480] width 653 height 506
click at [708, 203] on button "Visual" at bounding box center [712, 187] width 105 height 41
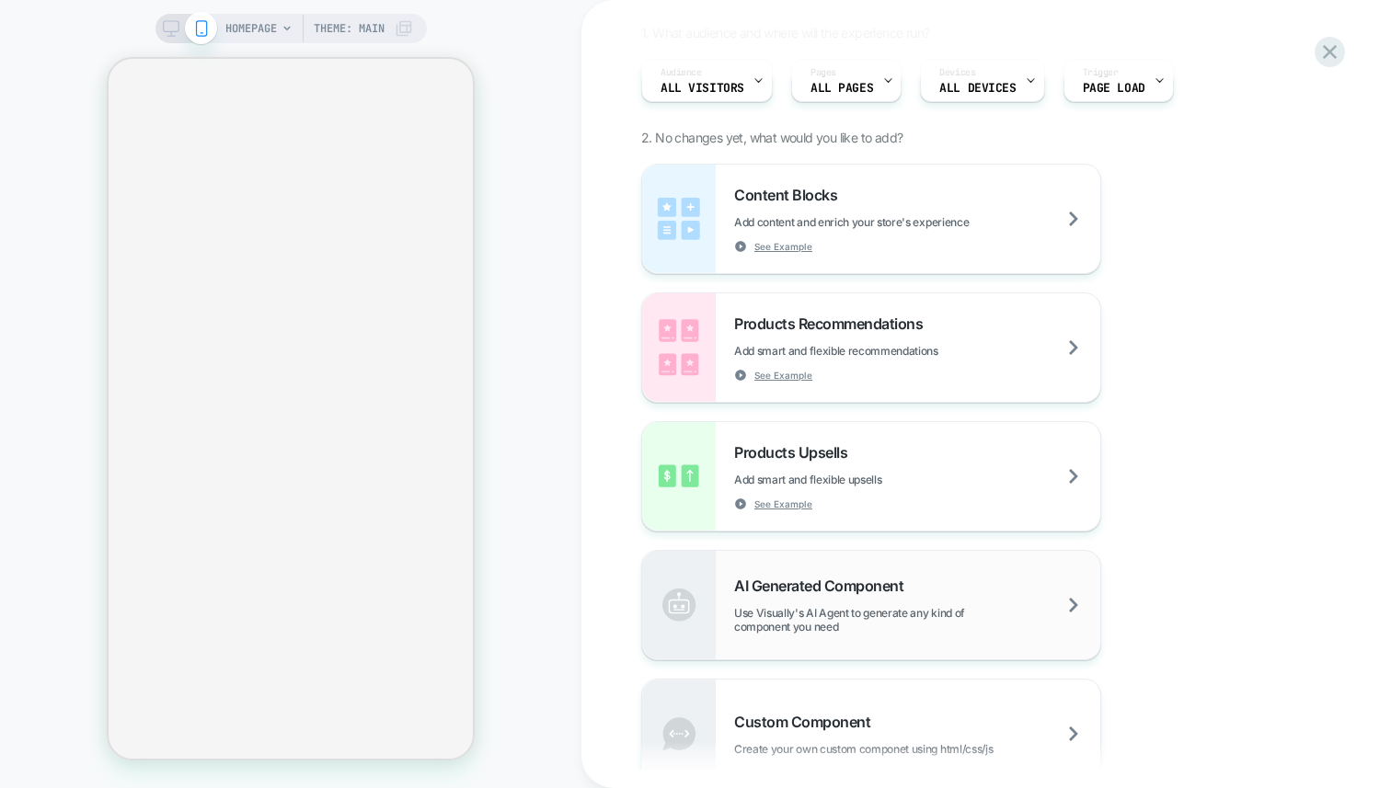
scroll to position [156, 0]
click at [817, 597] on div "AI Generated Component Use Visually's AI Agent to generate any kind of componen…" at bounding box center [917, 605] width 366 height 57
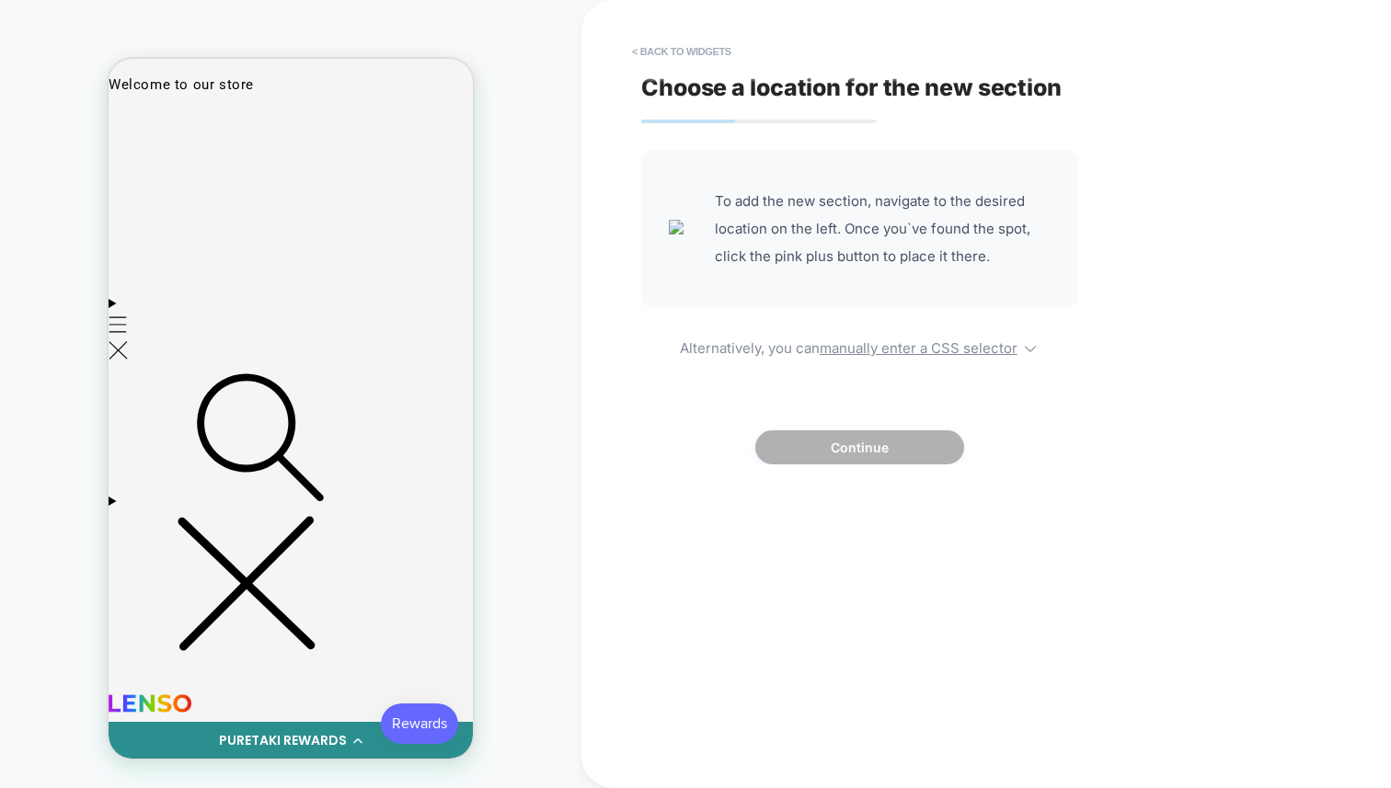
scroll to position [0, 0]
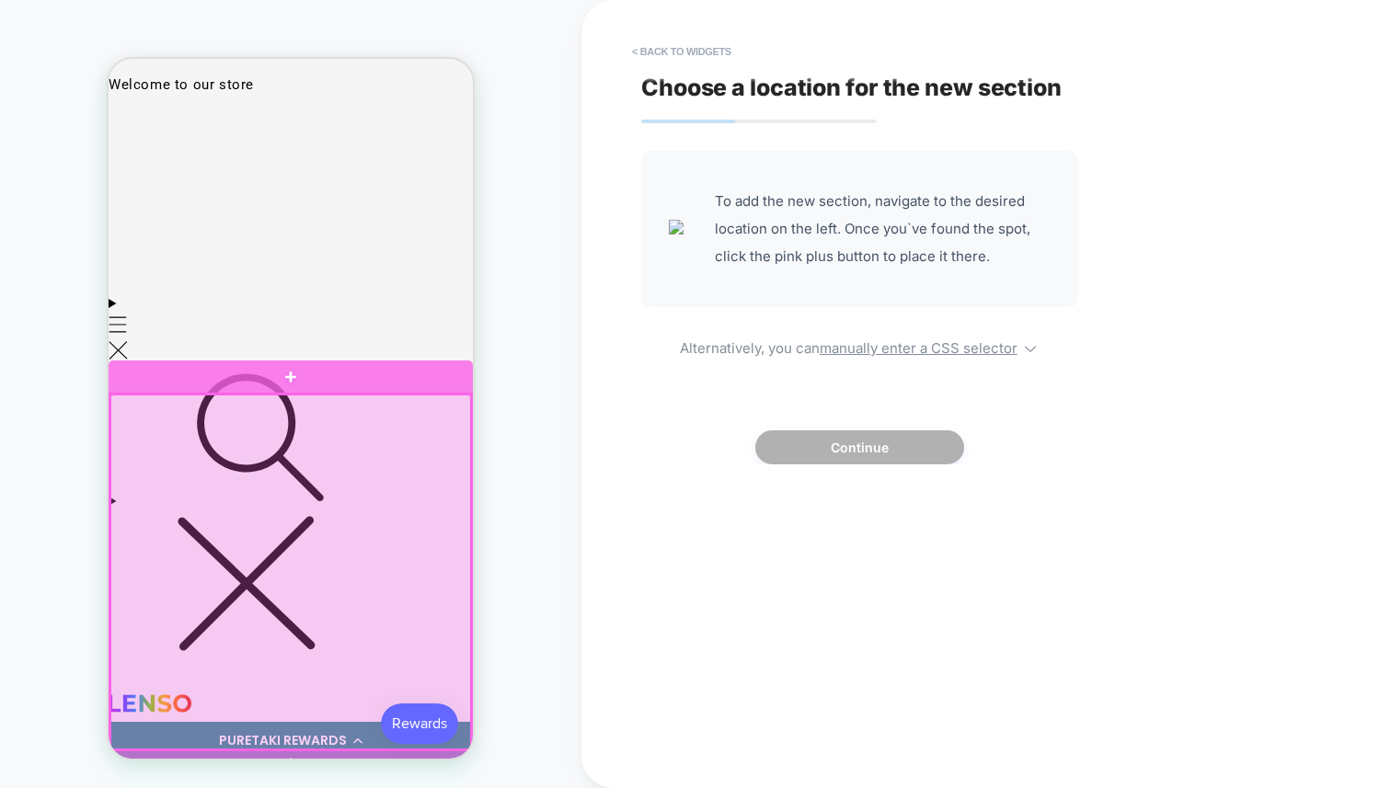
click at [325, 370] on div at bounding box center [291, 377] width 364 height 33
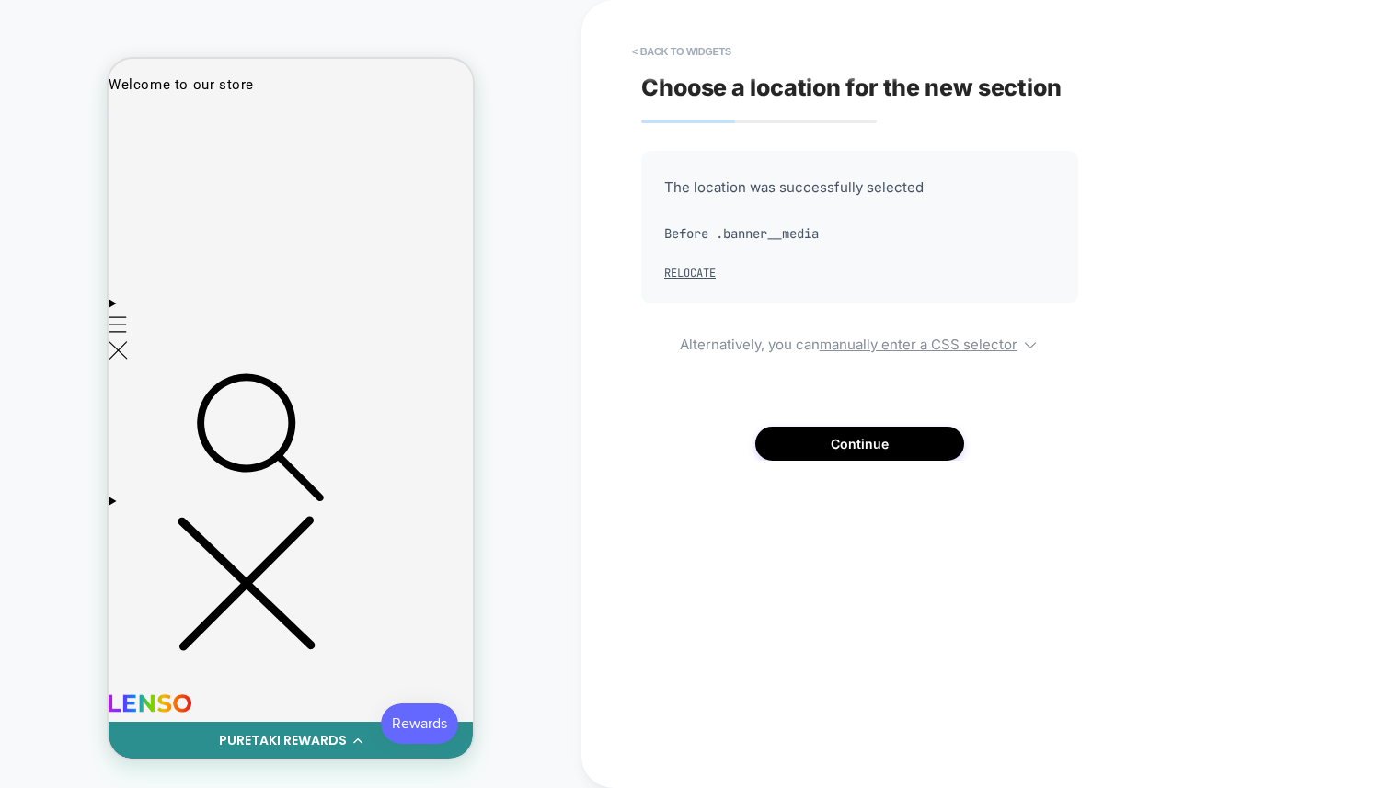
scroll to position [9, 0]
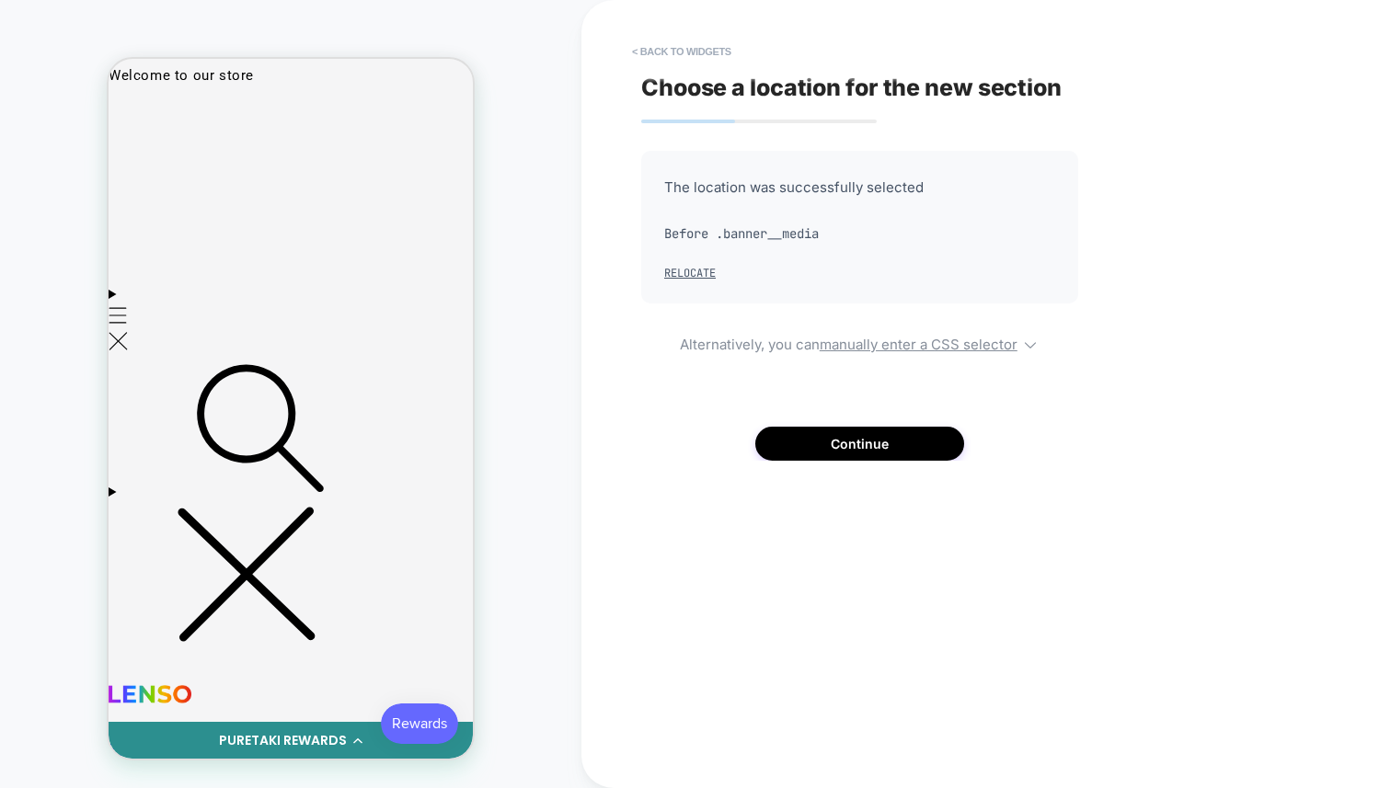
click at [793, 464] on div "Choose a location for the new section The location was successfully selected Be…" at bounding box center [977, 394] width 690 height 752
click at [811, 449] on button "Continue" at bounding box center [859, 444] width 209 height 34
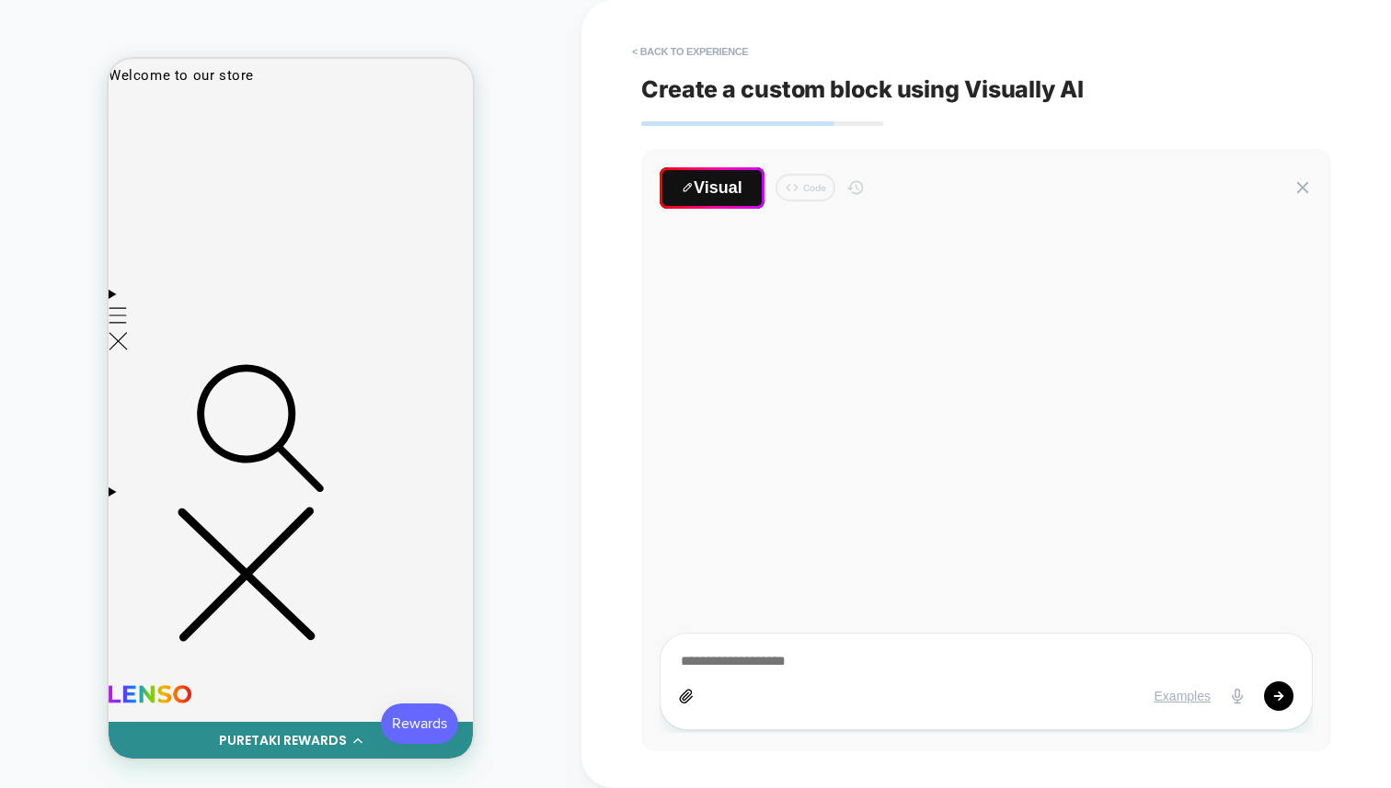
click at [707, 260] on div at bounding box center [986, 480] width 653 height 506
click at [850, 311] on div at bounding box center [986, 480] width 653 height 506
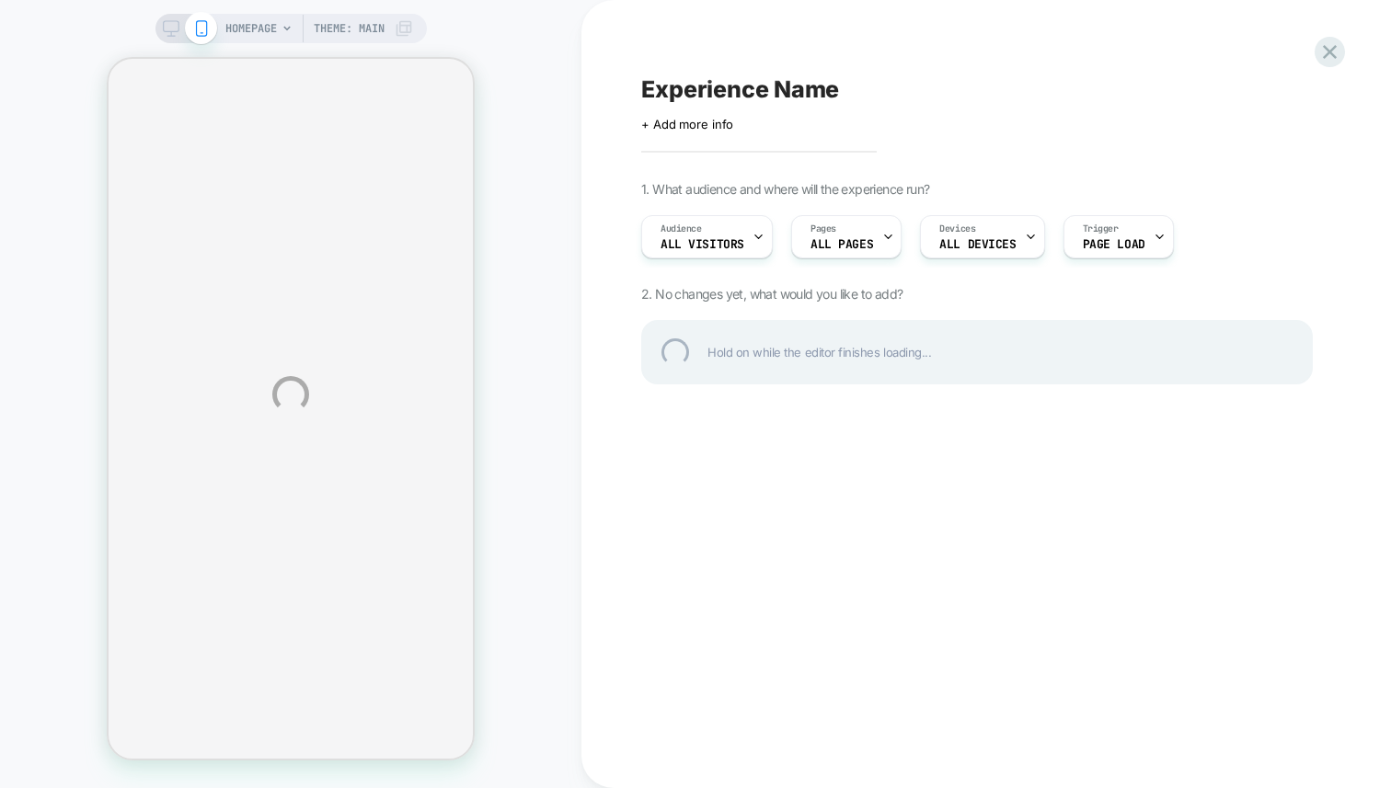
click at [551, 244] on div "HOMEPAGE Theme: MAIN Experience Name Click to edit experience details + Add mor…" at bounding box center [695, 394] width 1391 height 788
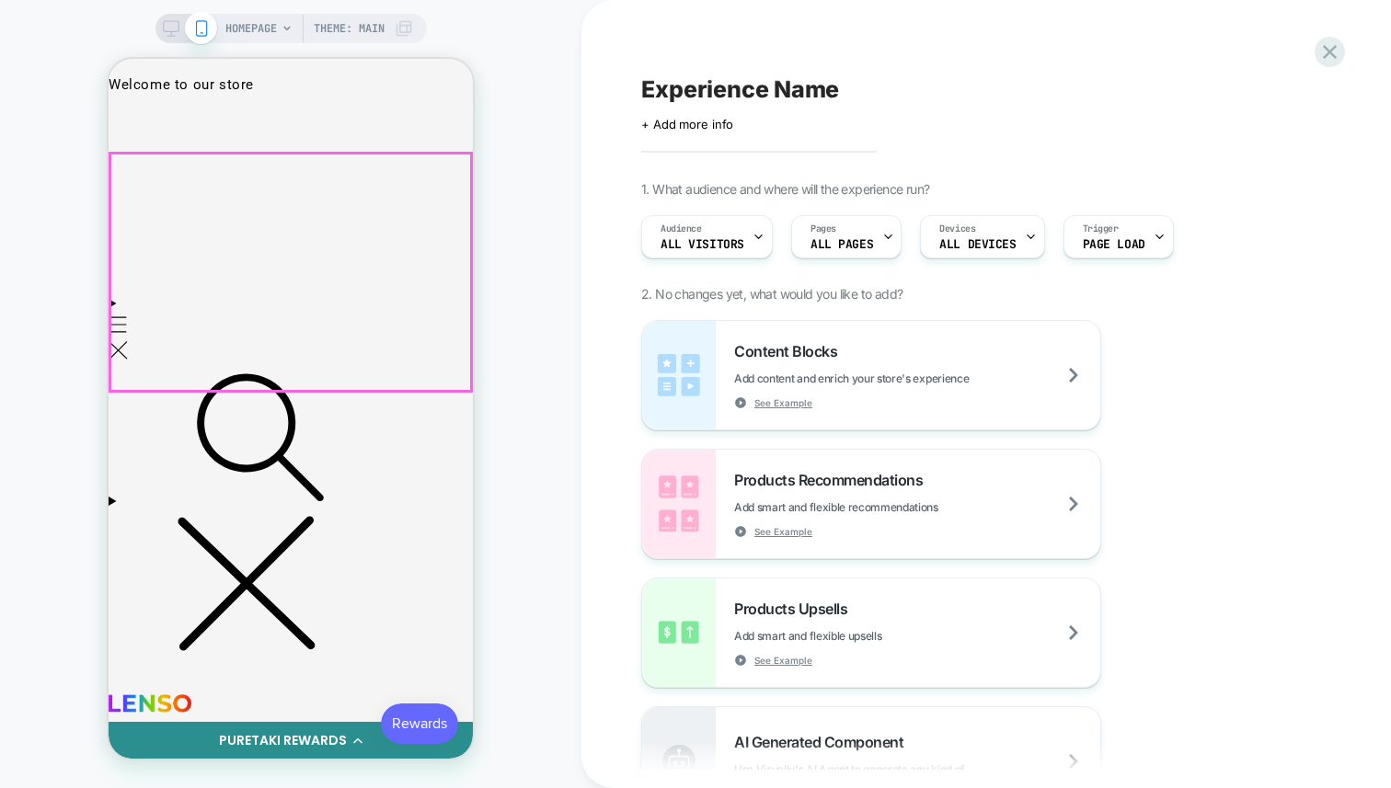
scroll to position [0, 0]
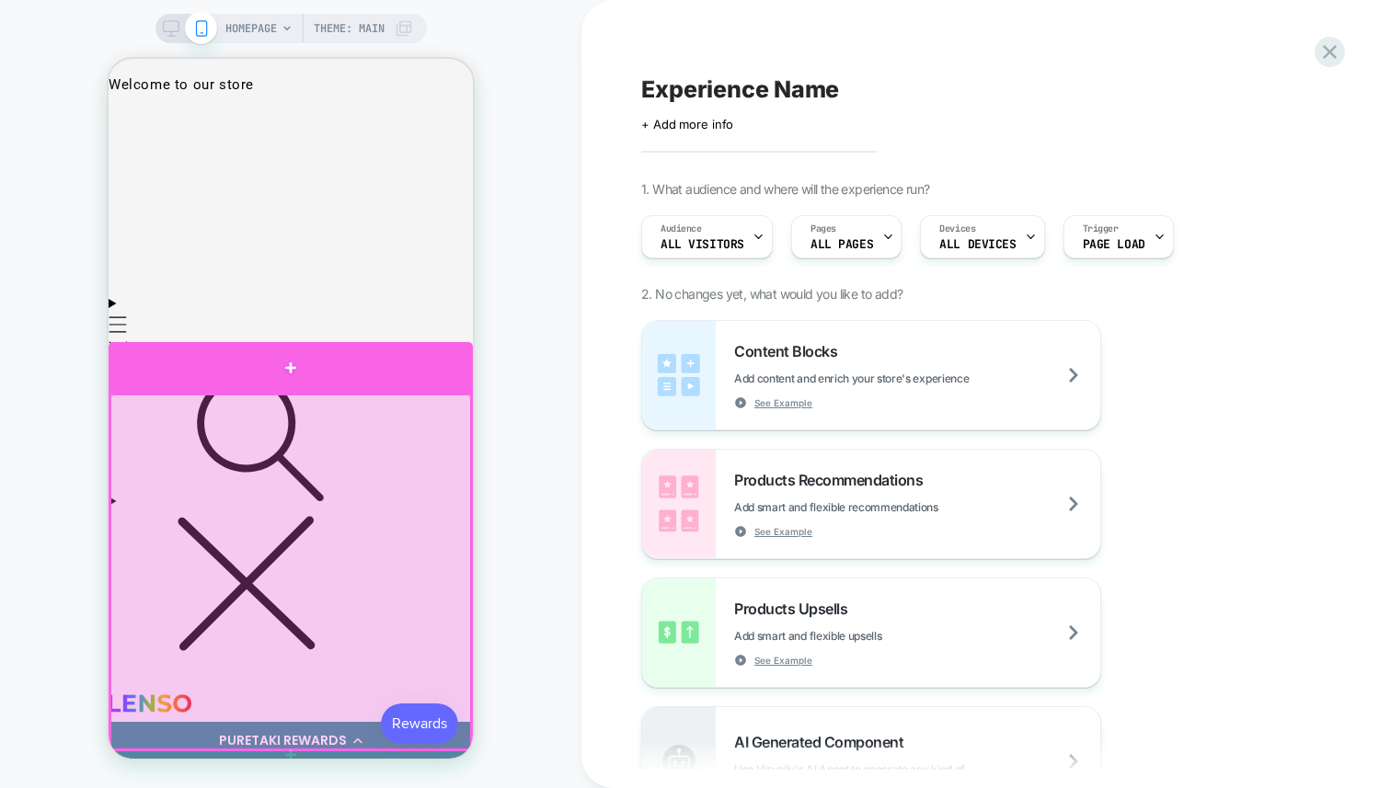
click at [327, 376] on div at bounding box center [291, 368] width 364 height 52
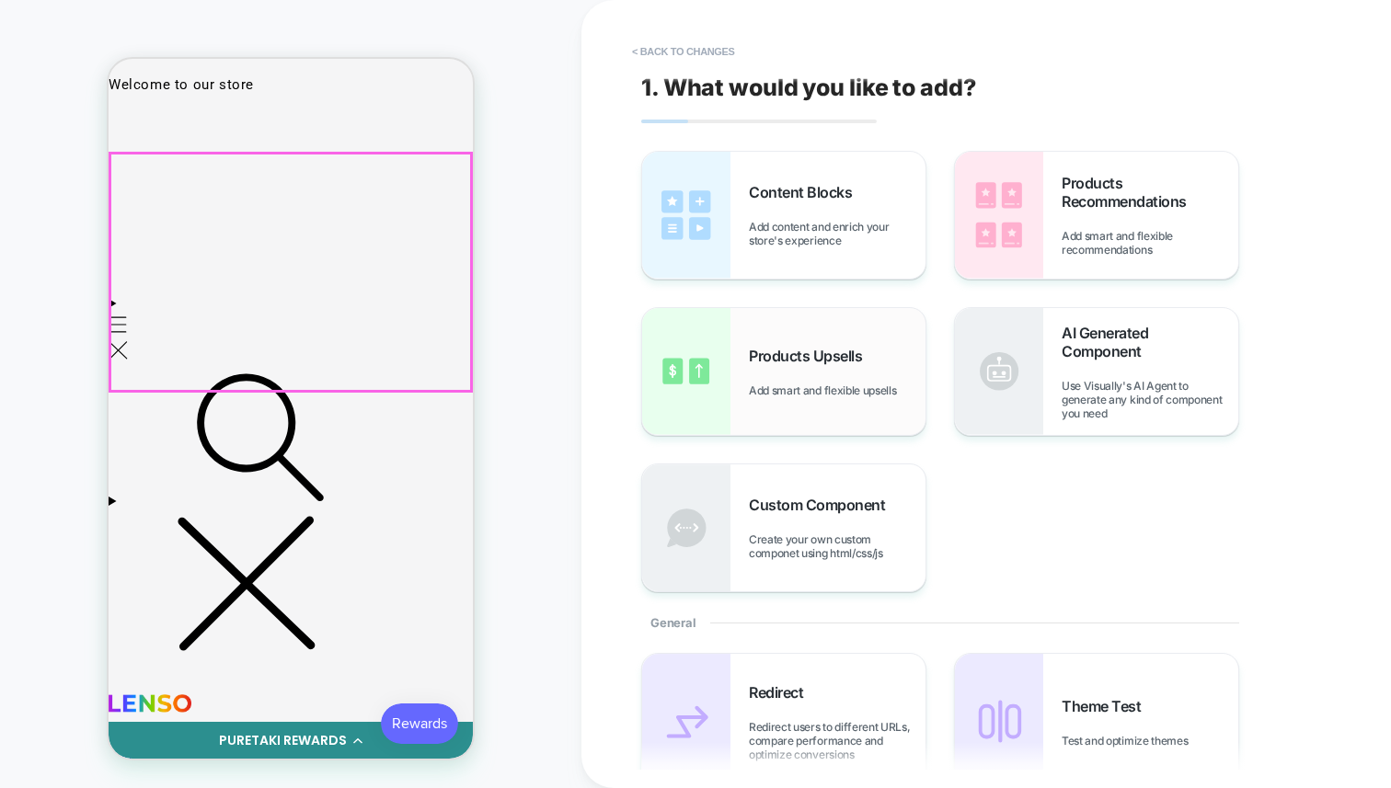
scroll to position [8, 0]
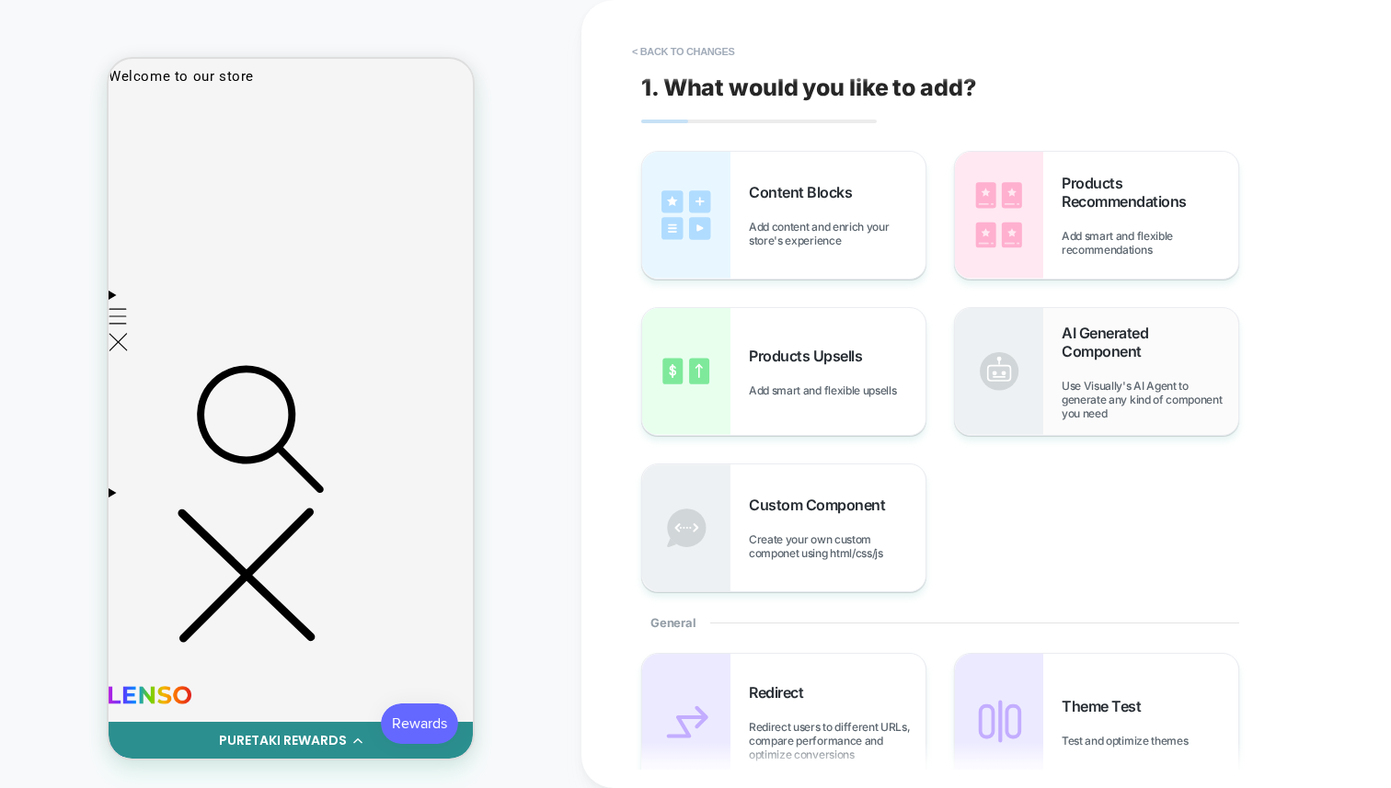
click at [1097, 392] on span "Use Visually's AI Agent to generate any kind of component you need" at bounding box center [1150, 399] width 177 height 41
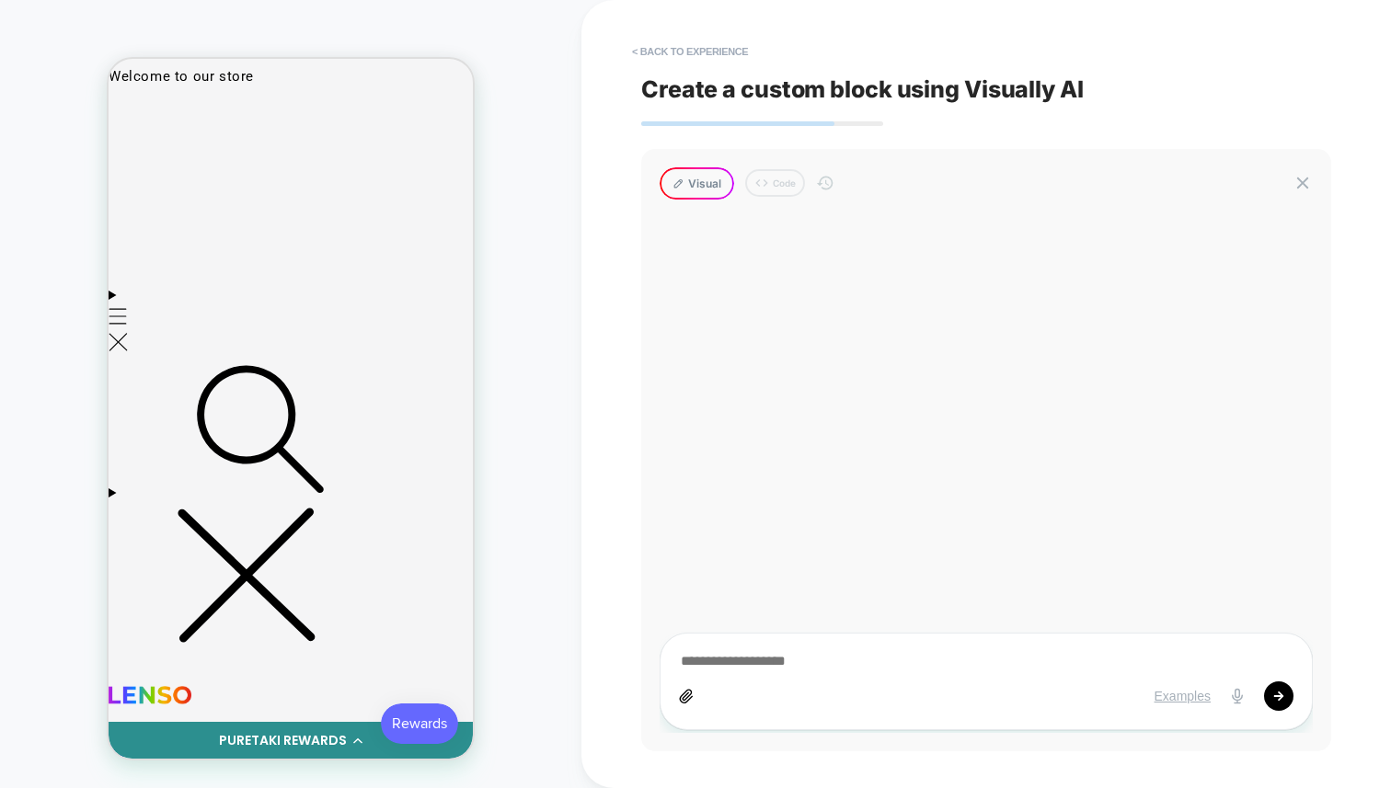
click at [779, 314] on div at bounding box center [986, 475] width 653 height 515
click at [705, 305] on div at bounding box center [986, 475] width 653 height 515
click at [742, 316] on div at bounding box center [986, 475] width 653 height 515
click at [966, 420] on div at bounding box center [986, 475] width 653 height 515
click at [949, 266] on div at bounding box center [986, 475] width 653 height 515
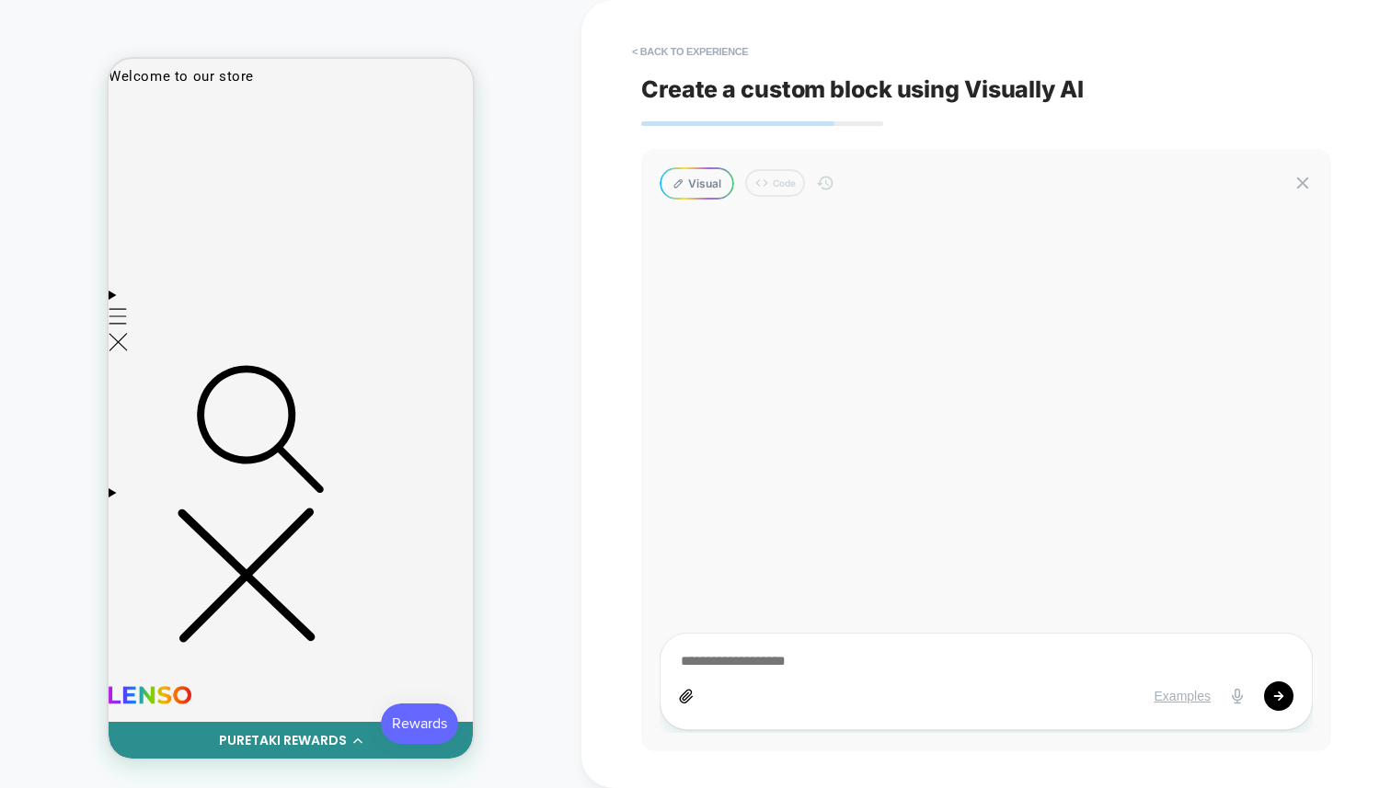
click at [910, 320] on div at bounding box center [986, 475] width 653 height 515
click at [766, 184] on div "Visual Code" at bounding box center [986, 183] width 653 height 32
click at [854, 329] on div at bounding box center [986, 475] width 653 height 515
click at [869, 325] on div at bounding box center [986, 475] width 653 height 515
click at [827, 303] on div at bounding box center [986, 475] width 653 height 515
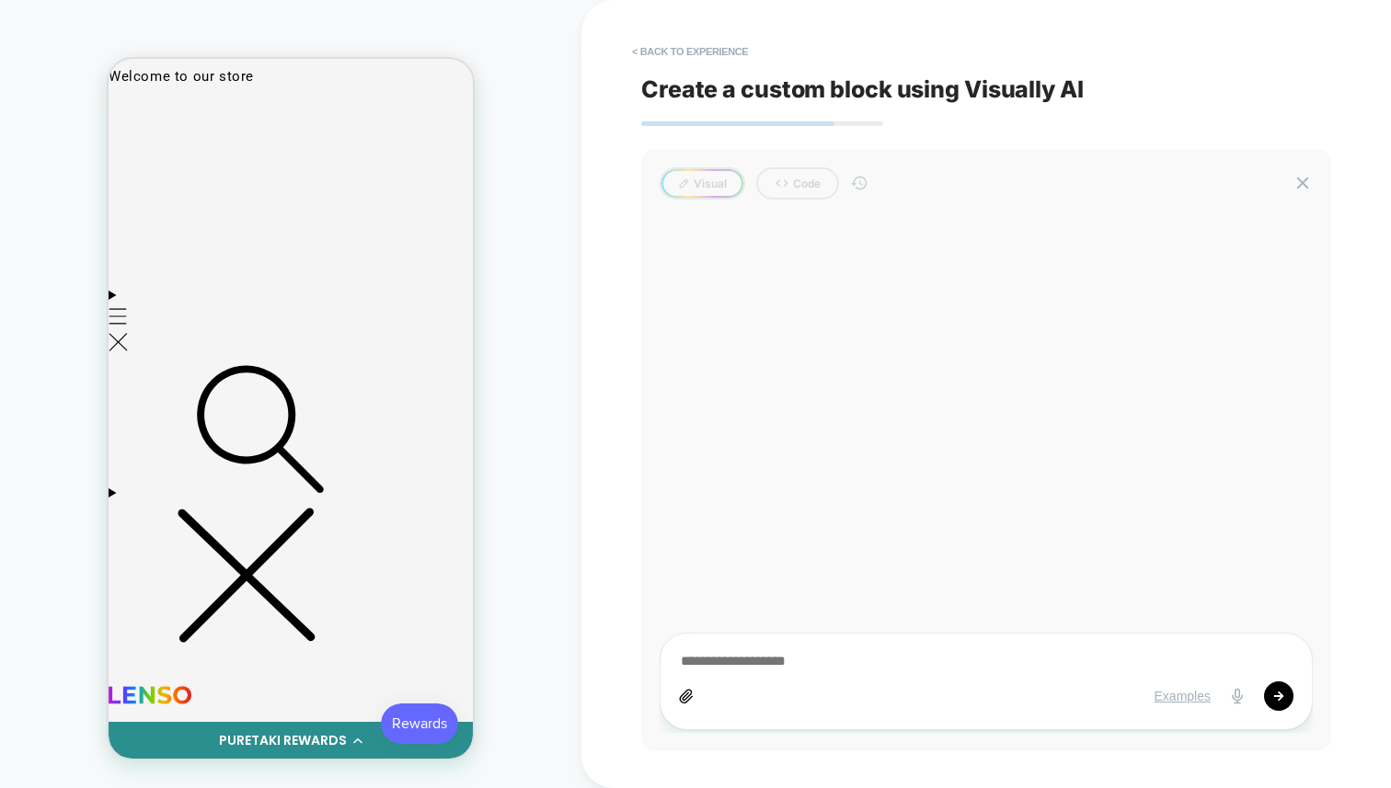
drag, startPoint x: 742, startPoint y: 202, endPoint x: 754, endPoint y: 213, distance: 15.6
click at [752, 207] on div "Visual Code Examples" at bounding box center [986, 450] width 690 height 603
drag, startPoint x: 857, startPoint y: 333, endPoint x: 768, endPoint y: 249, distance: 122.4
click at [854, 327] on div at bounding box center [986, 475] width 653 height 515
click at [718, 188] on div "Visual Code" at bounding box center [986, 183] width 653 height 32
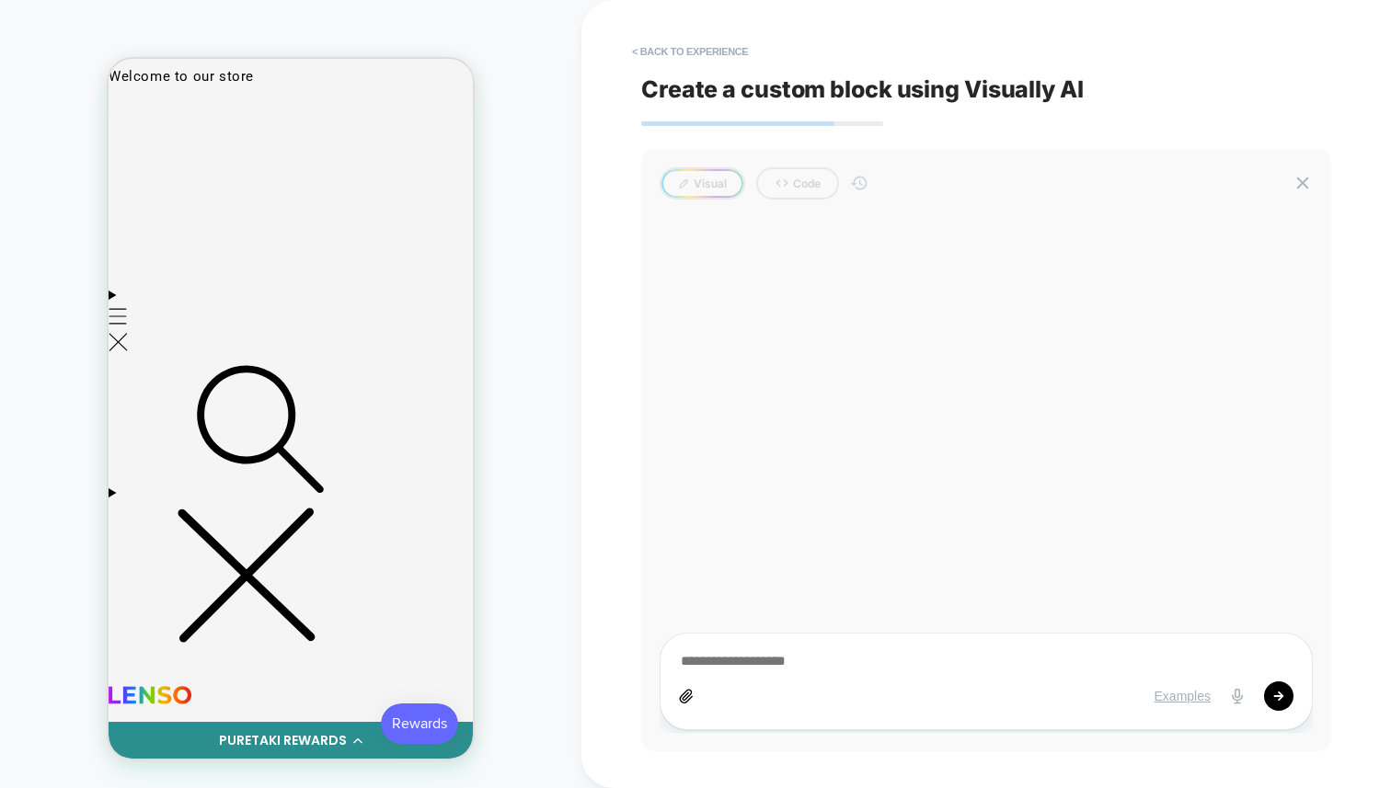
click at [809, 257] on div at bounding box center [986, 475] width 653 height 515
click at [719, 187] on div "Visual Code" at bounding box center [986, 183] width 653 height 32
click at [805, 189] on div "Visual Code" at bounding box center [986, 183] width 653 height 32
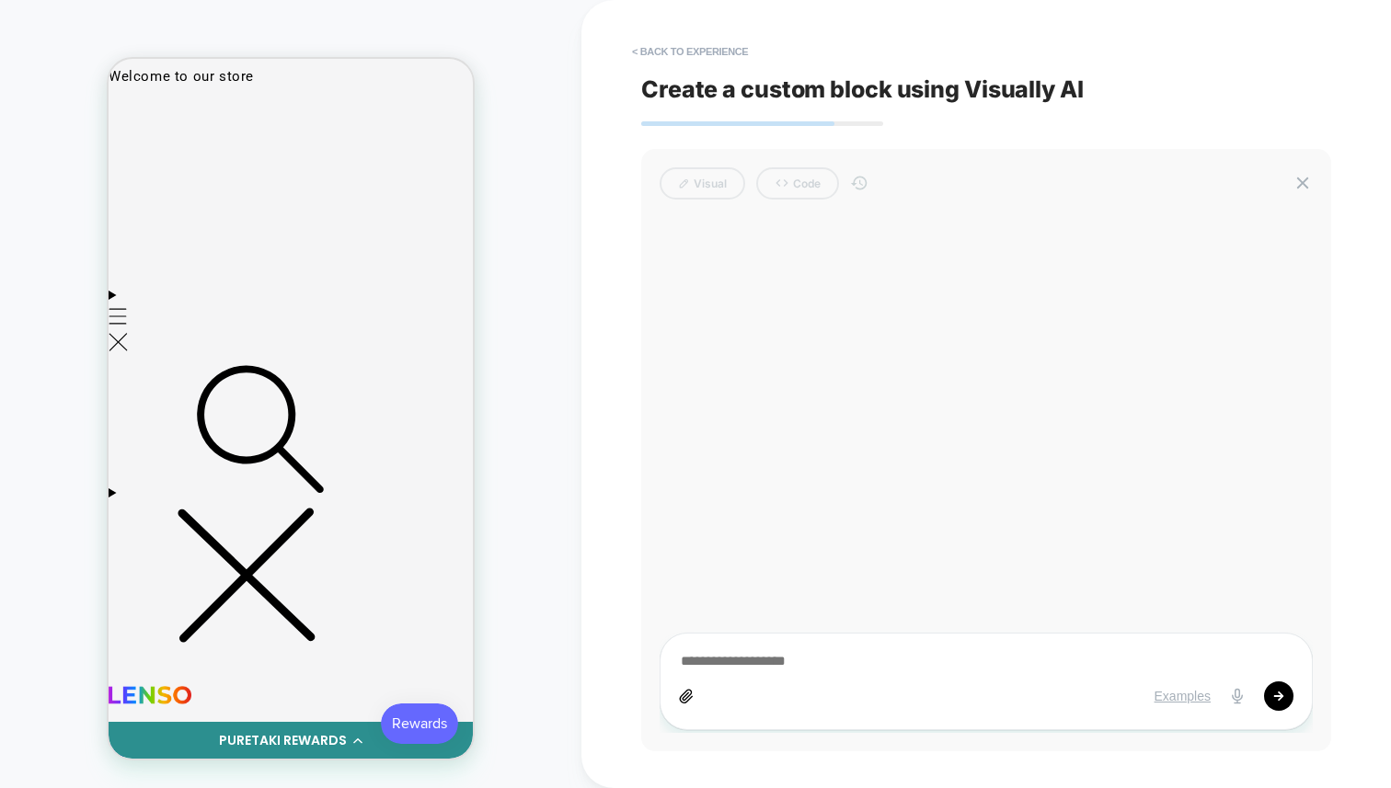
click at [698, 186] on div "Visual Code" at bounding box center [986, 183] width 653 height 32
click at [747, 300] on div at bounding box center [986, 475] width 653 height 515
drag, startPoint x: 704, startPoint y: 367, endPoint x: 696, endPoint y: 362, distance: 10.0
click at [706, 368] on div at bounding box center [986, 475] width 653 height 515
click at [734, 224] on div at bounding box center [986, 475] width 653 height 515
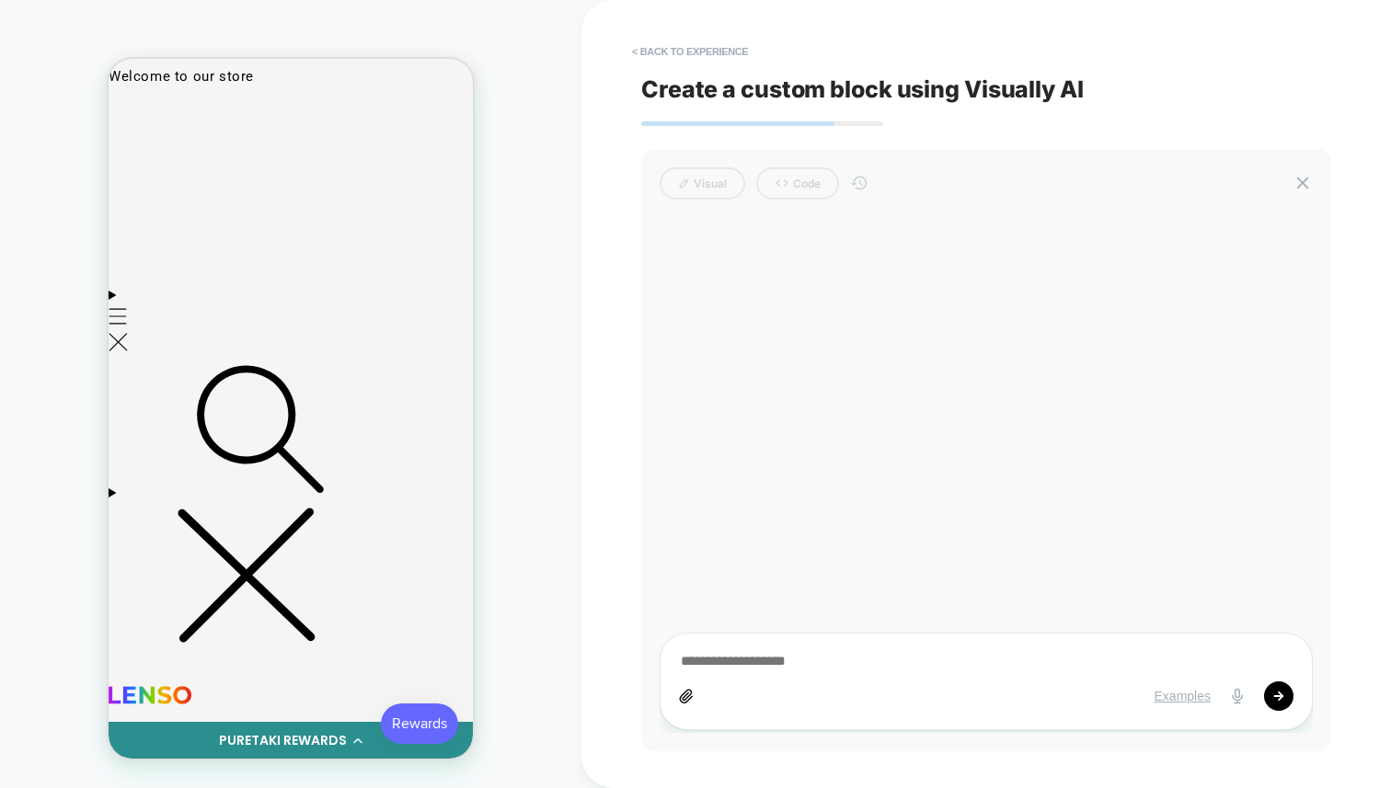
click at [852, 615] on div at bounding box center [986, 475] width 653 height 515
click at [792, 662] on textarea at bounding box center [986, 662] width 615 height 20
type textarea "*"
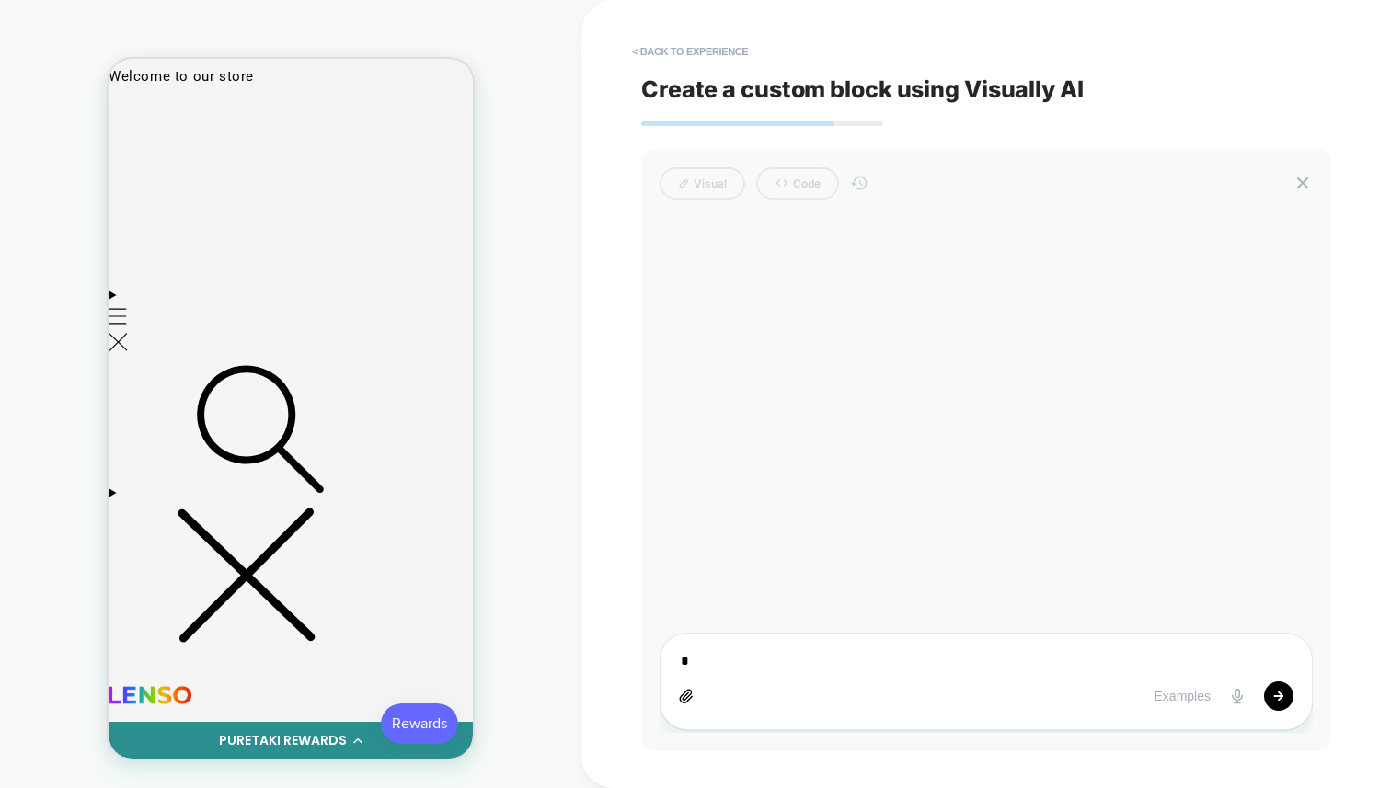
type textarea "**"
type textarea "*"
type textarea "***"
type textarea "*"
type textarea "****"
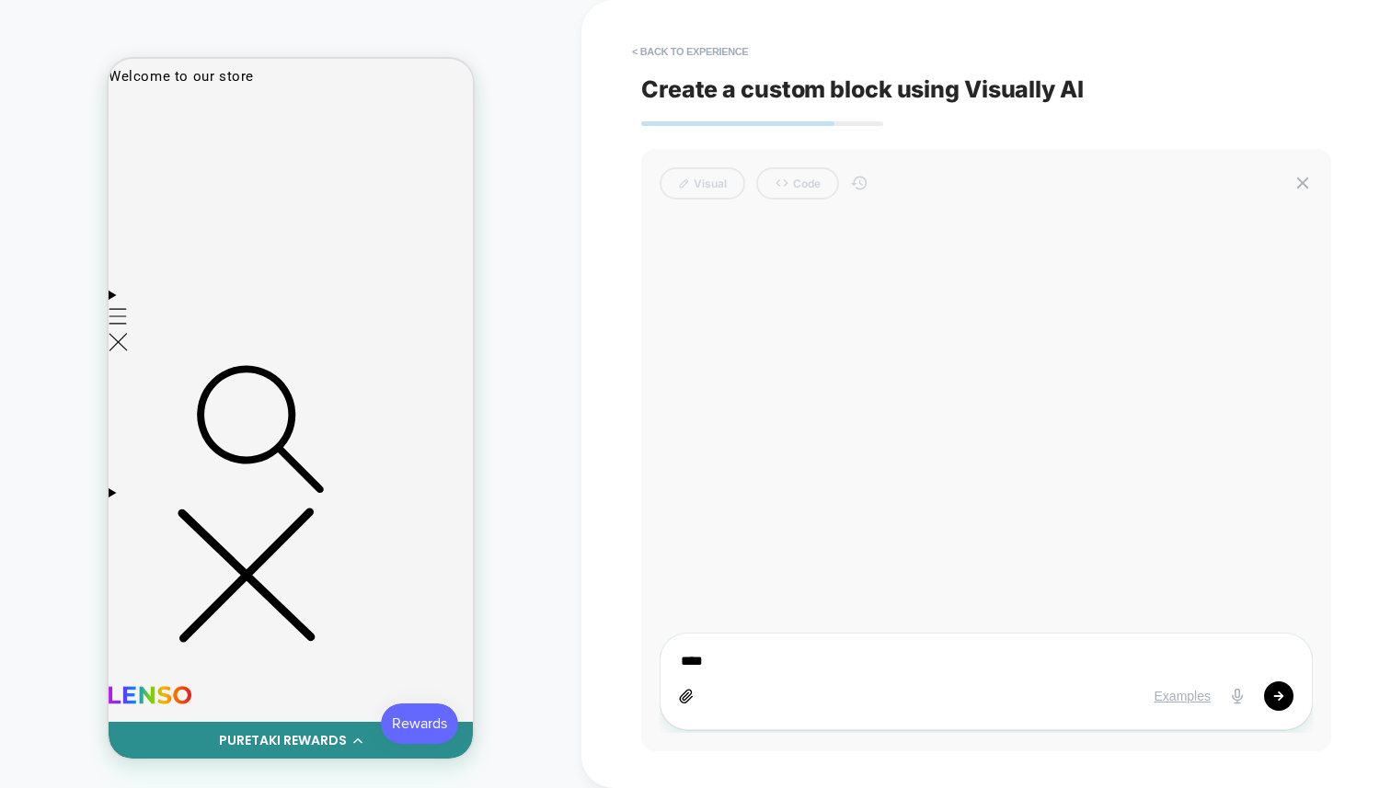
type textarea "*"
type textarea "*****"
type textarea "*"
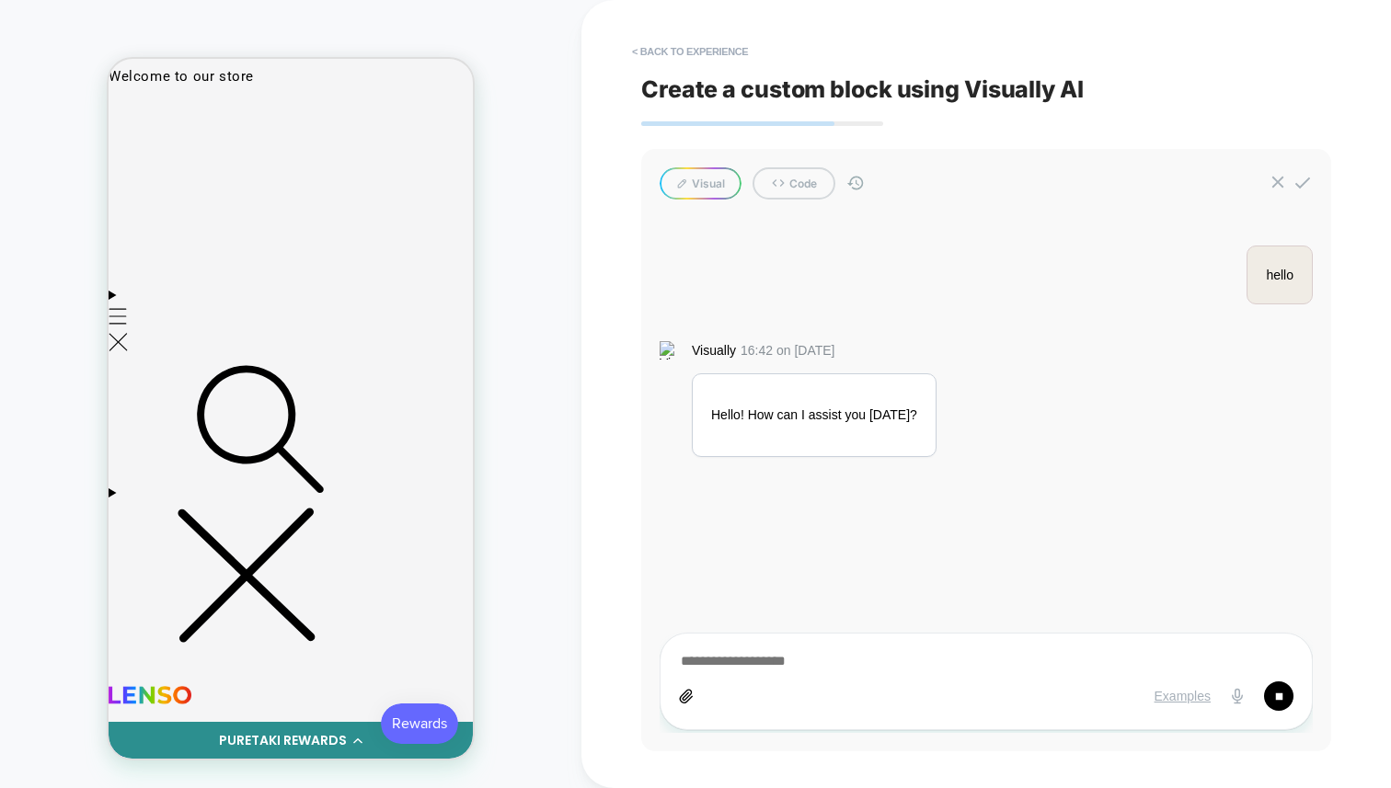
click at [884, 305] on div "hello Visually 16:42 on [DATE] Hello! How can I assist you [DATE]?" at bounding box center [986, 475] width 653 height 515
click at [1025, 276] on div "hello Visually 16:42 on [DATE] Hello! How can I assist you [DATE]?" at bounding box center [986, 475] width 653 height 515
type textarea "*"
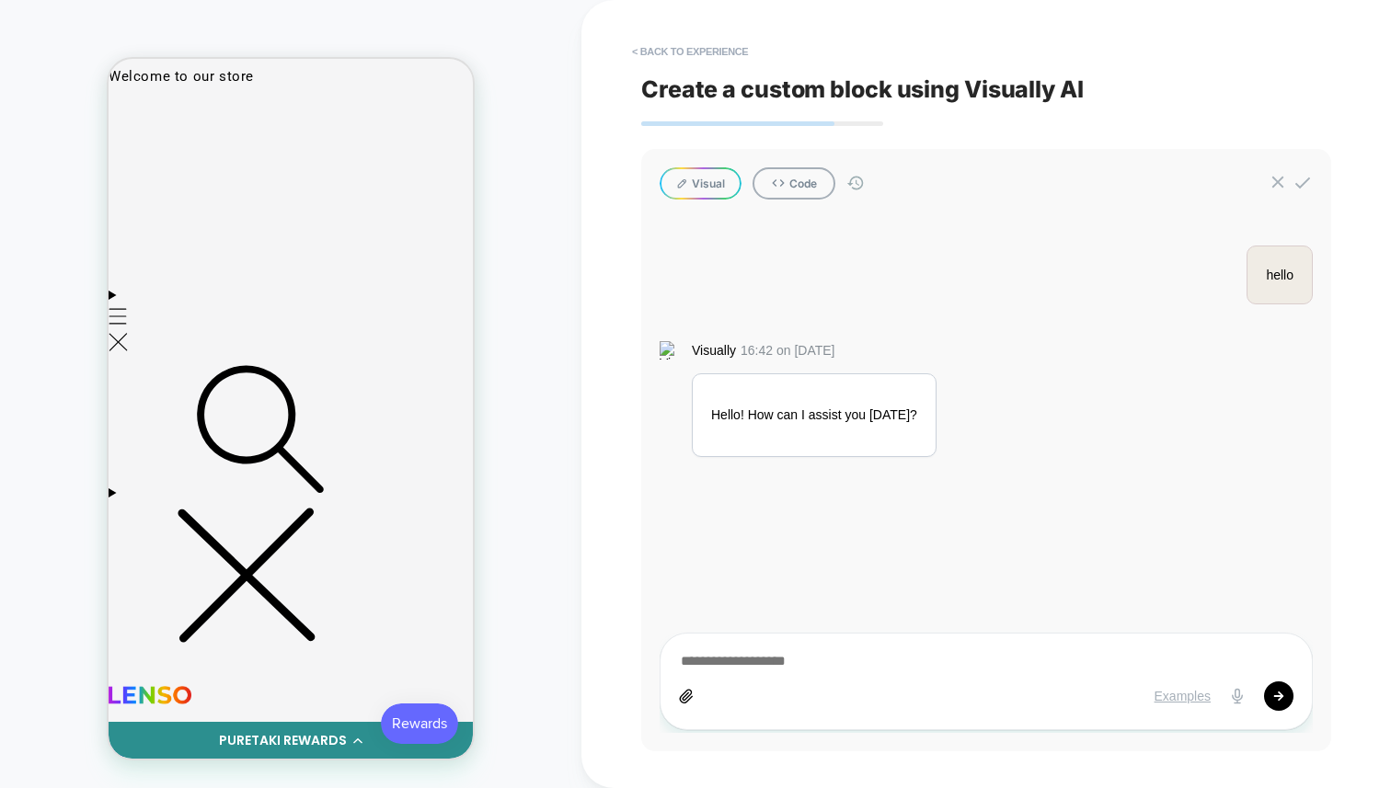
click at [696, 184] on button "Visual" at bounding box center [701, 183] width 82 height 32
